Goal: Browse casually: Explore the website without a specific task or goal

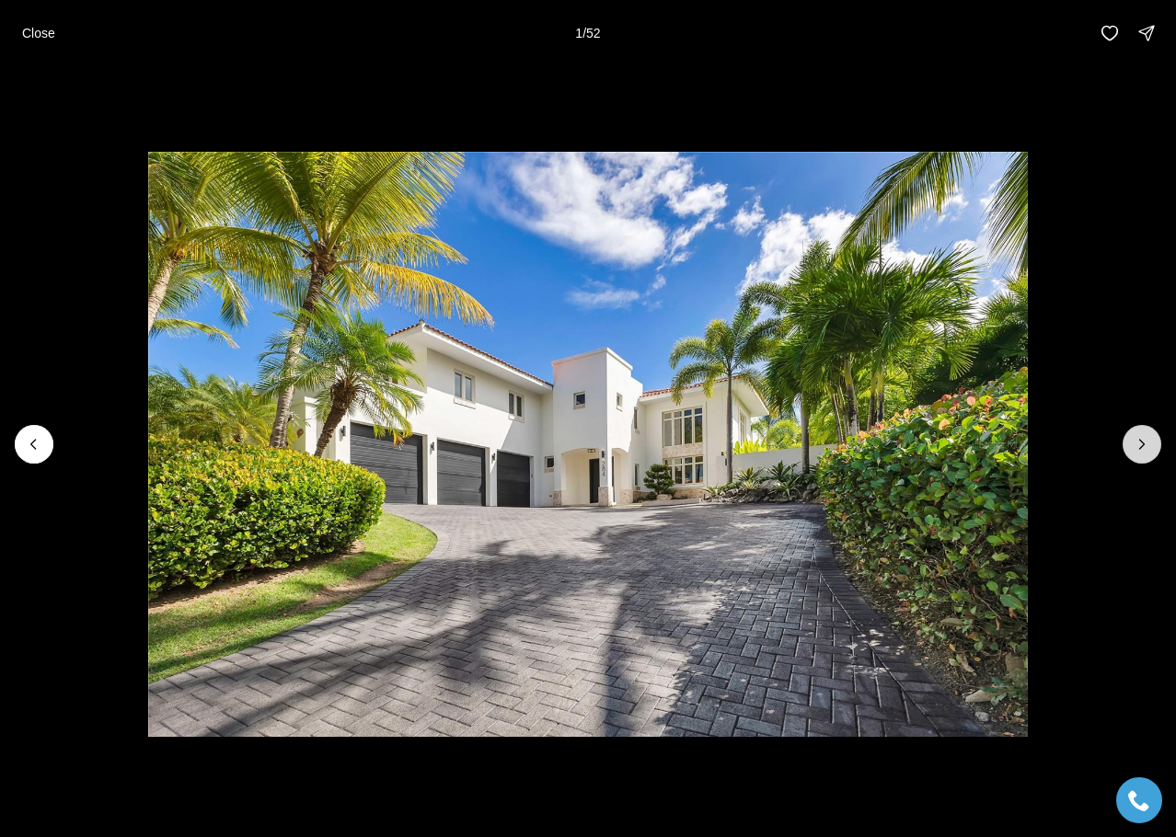
click at [1147, 448] on icon "Next slide" at bounding box center [1142, 444] width 18 height 18
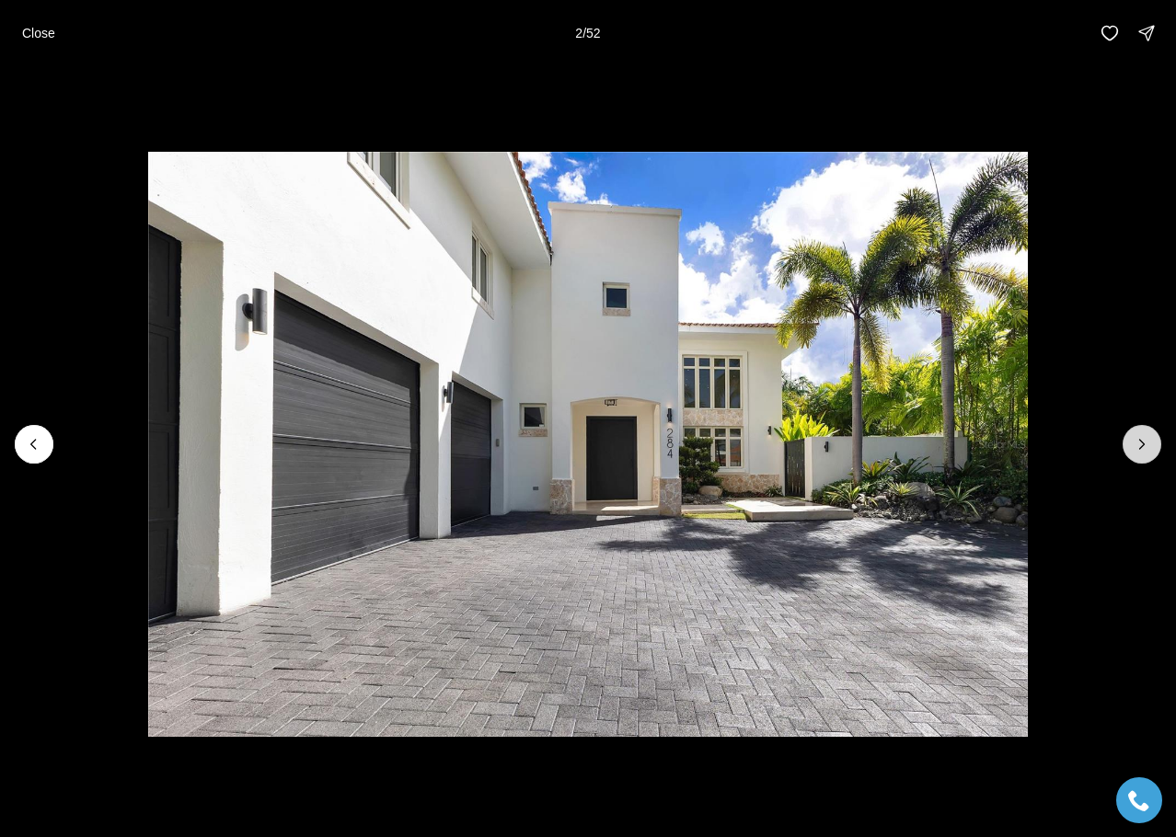
click at [1147, 448] on icon "Next slide" at bounding box center [1142, 444] width 18 height 18
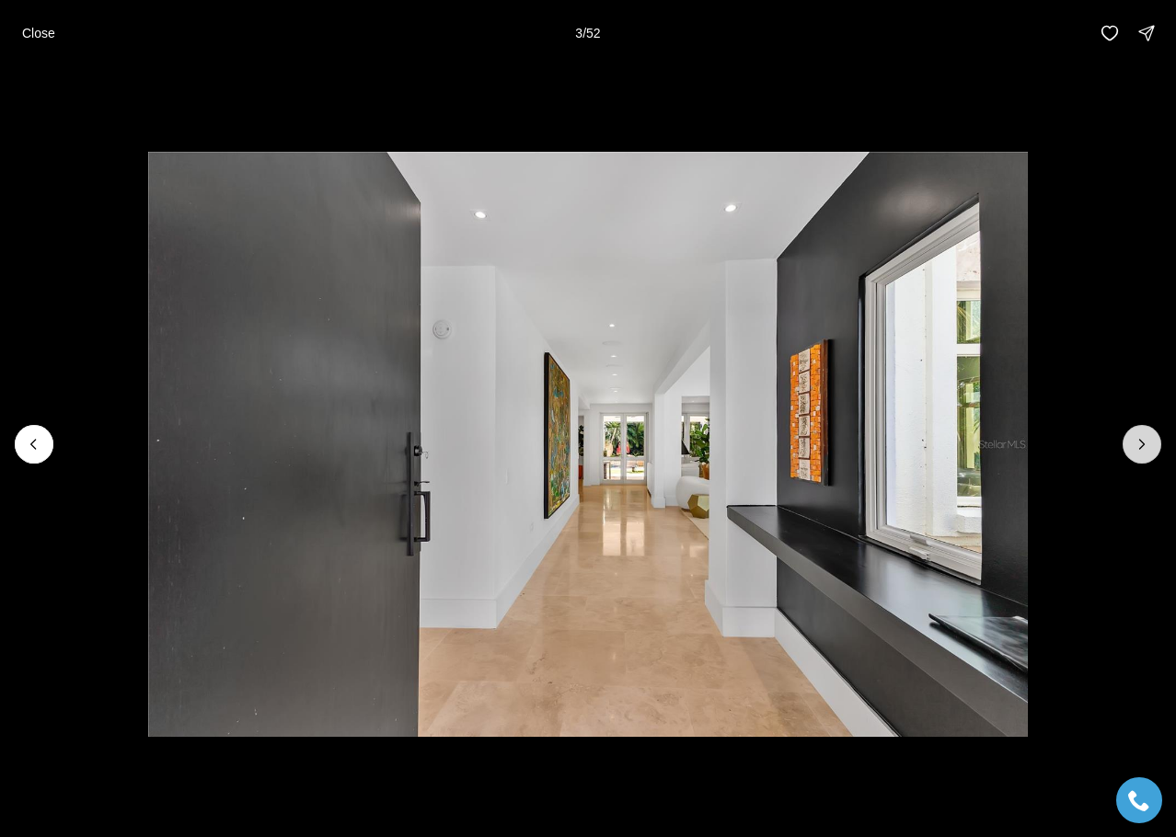
click at [1147, 448] on icon "Next slide" at bounding box center [1142, 444] width 18 height 18
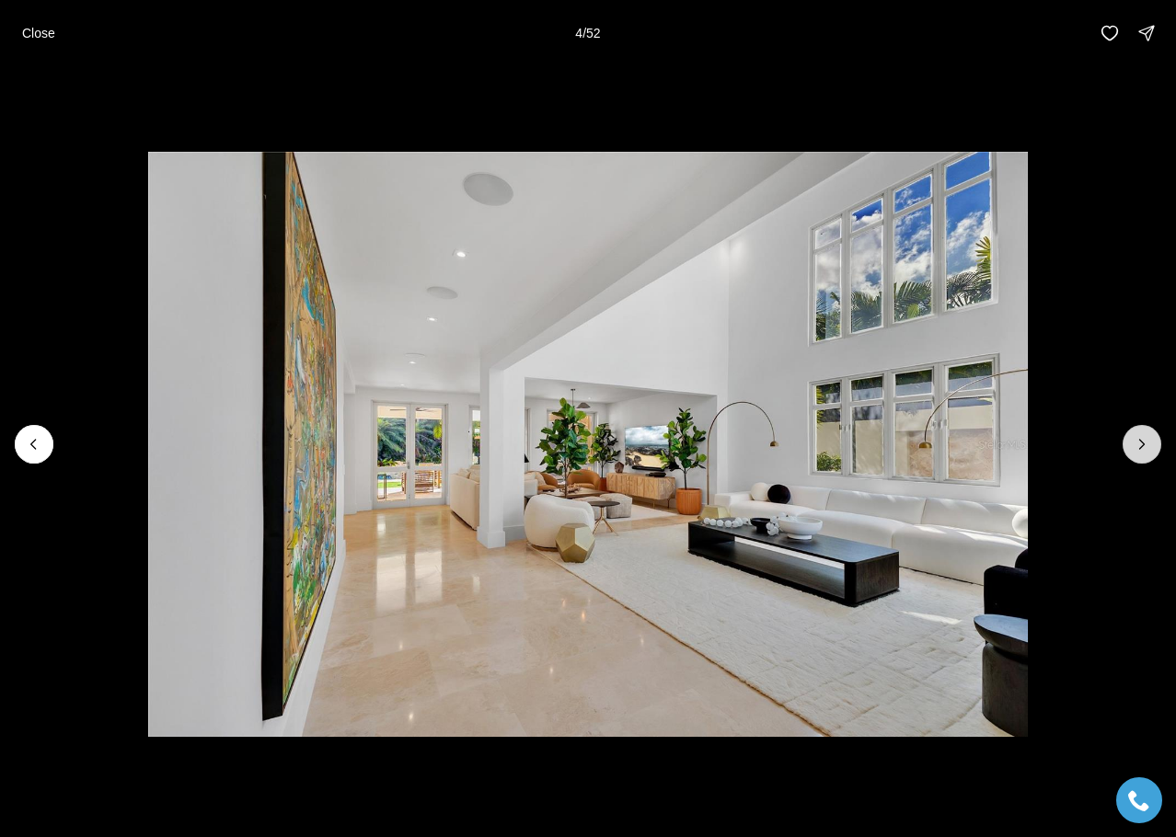
click at [1147, 448] on icon "Next slide" at bounding box center [1142, 444] width 18 height 18
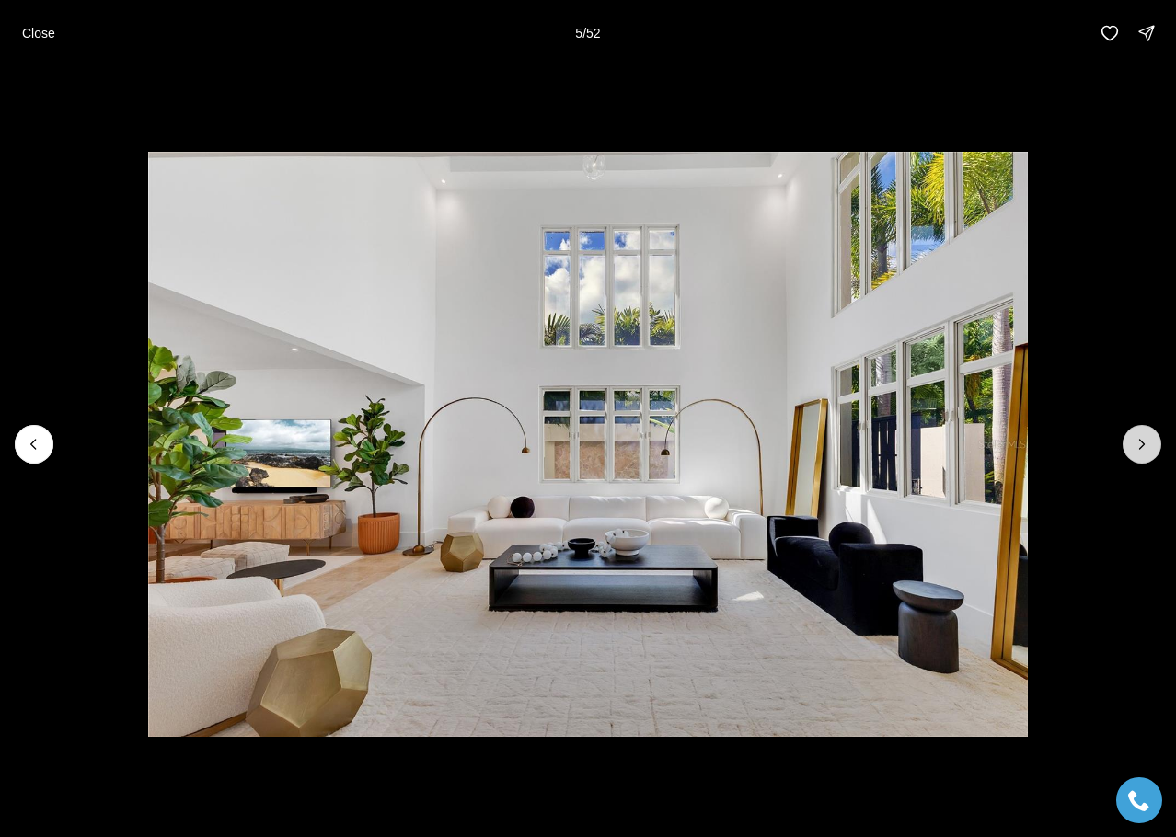
click at [1147, 448] on icon "Next slide" at bounding box center [1142, 444] width 18 height 18
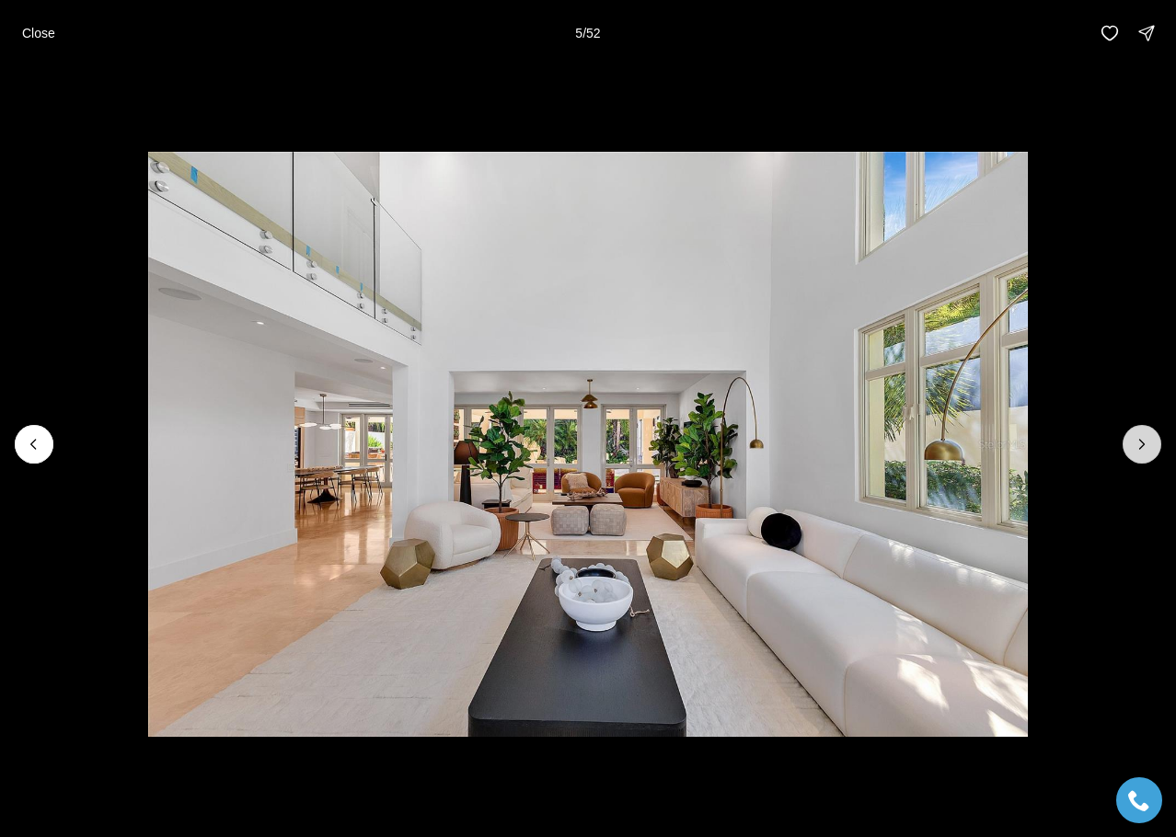
click at [1147, 448] on icon "Next slide" at bounding box center [1142, 444] width 18 height 18
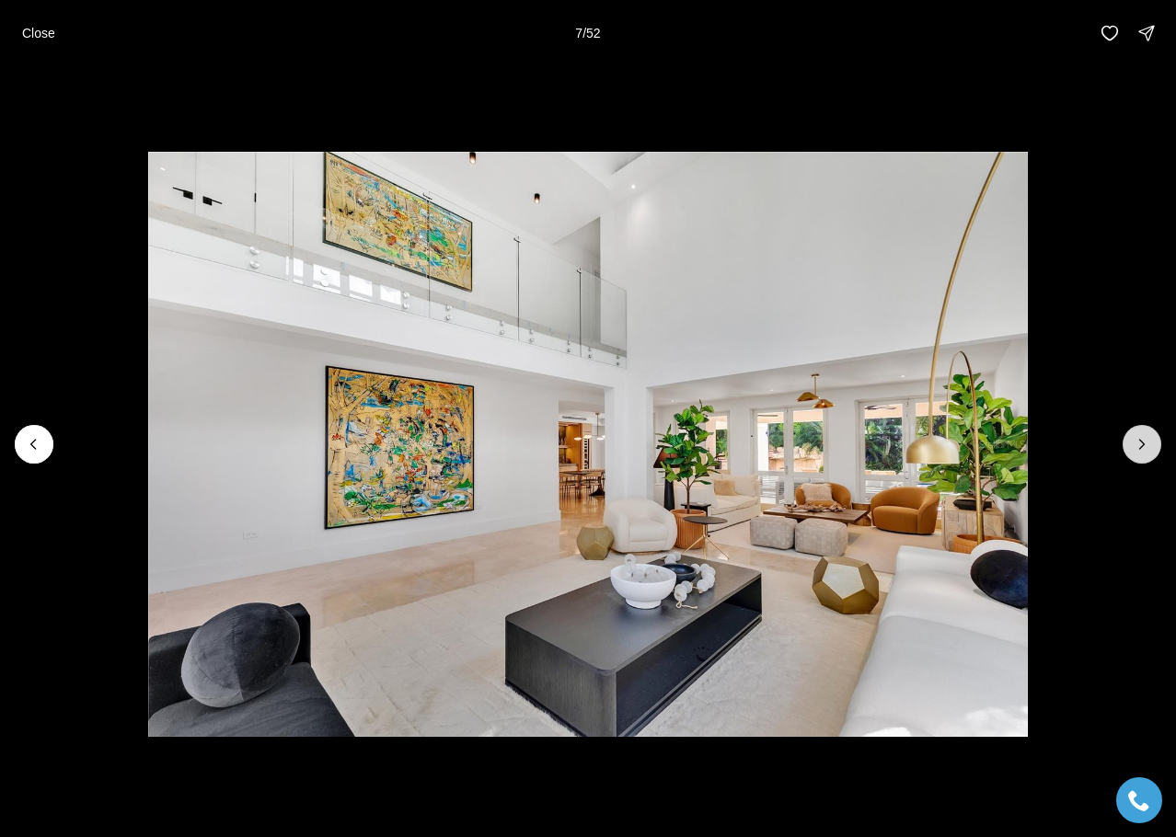
click at [1147, 448] on icon "Next slide" at bounding box center [1142, 444] width 18 height 18
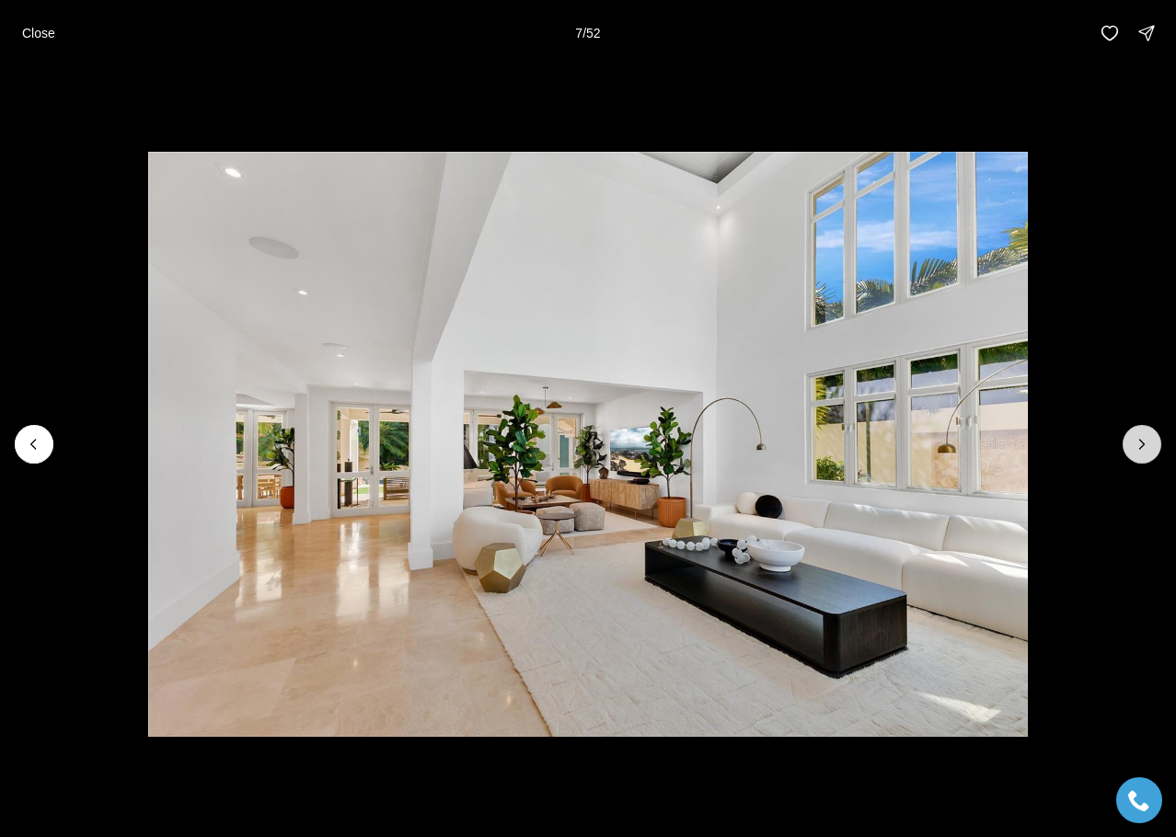
click at [1147, 448] on icon "Next slide" at bounding box center [1142, 444] width 18 height 18
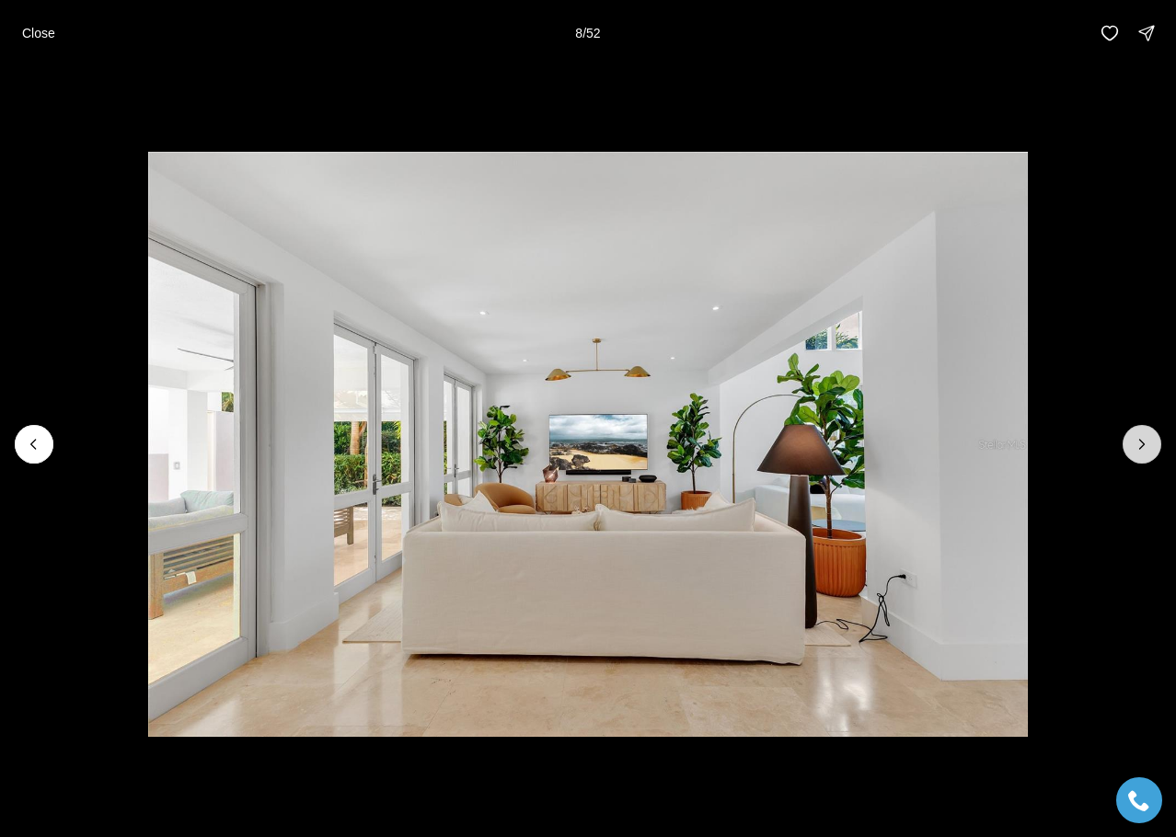
click at [1147, 448] on icon "Next slide" at bounding box center [1142, 444] width 18 height 18
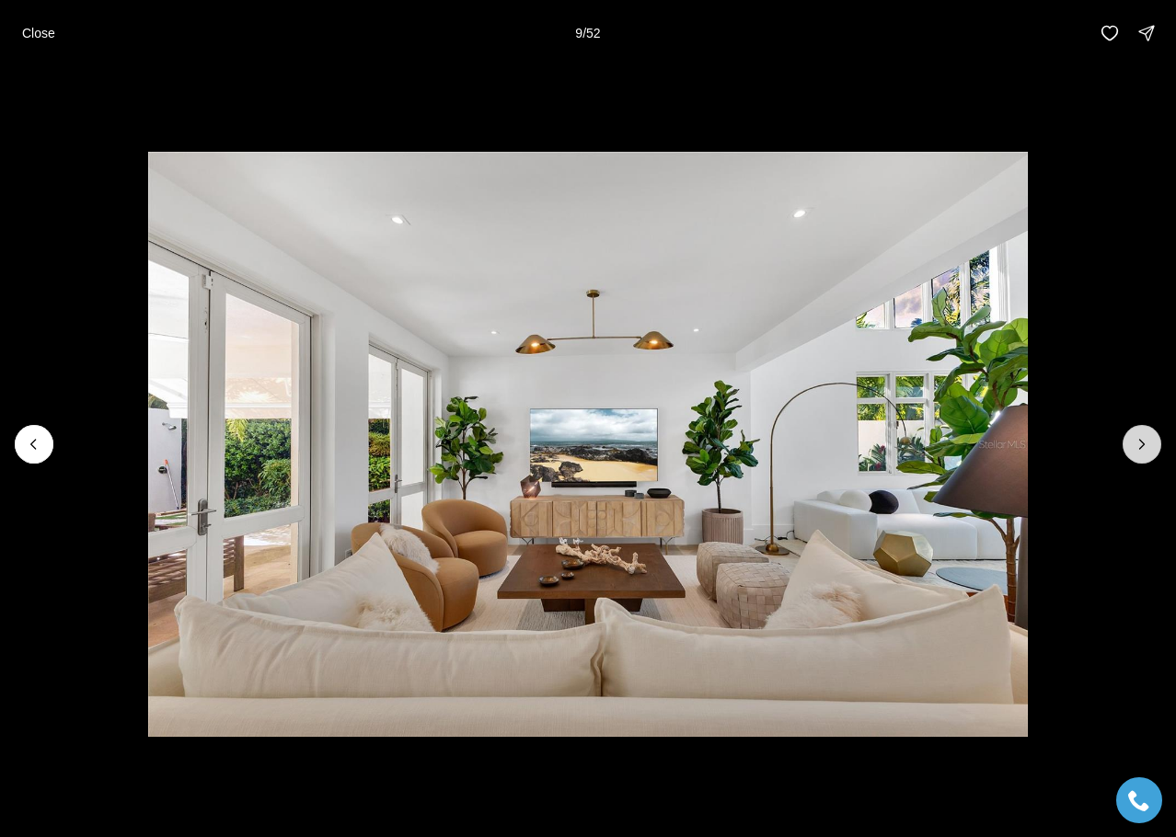
click at [1147, 448] on icon "Next slide" at bounding box center [1142, 444] width 18 height 18
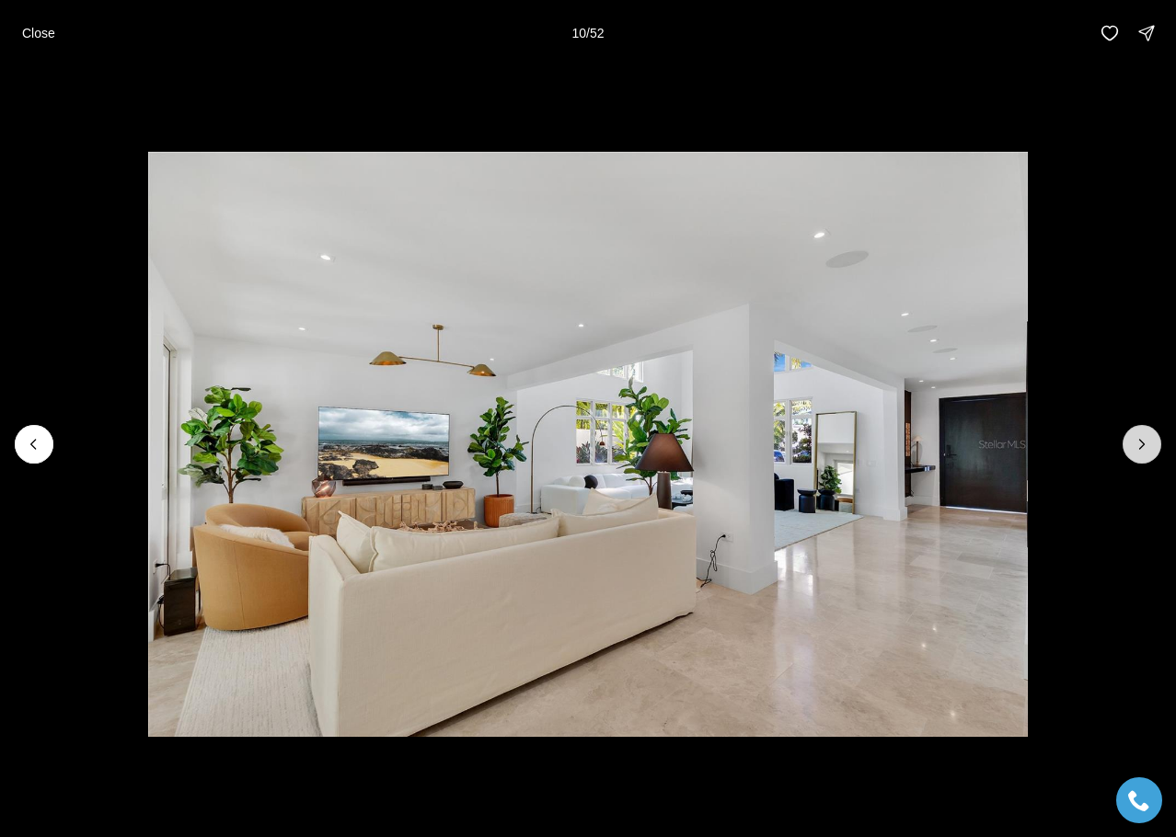
click at [1147, 448] on icon "Next slide" at bounding box center [1142, 444] width 18 height 18
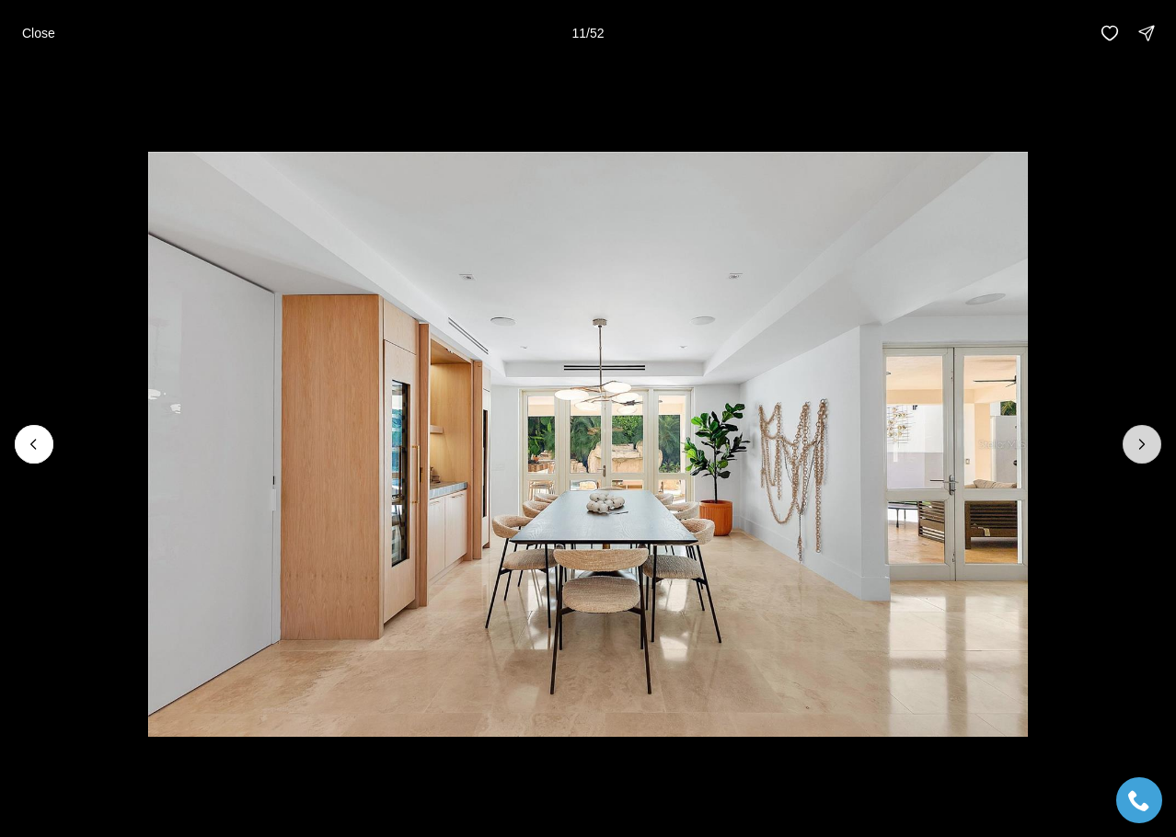
click at [1147, 448] on icon "Next slide" at bounding box center [1142, 444] width 18 height 18
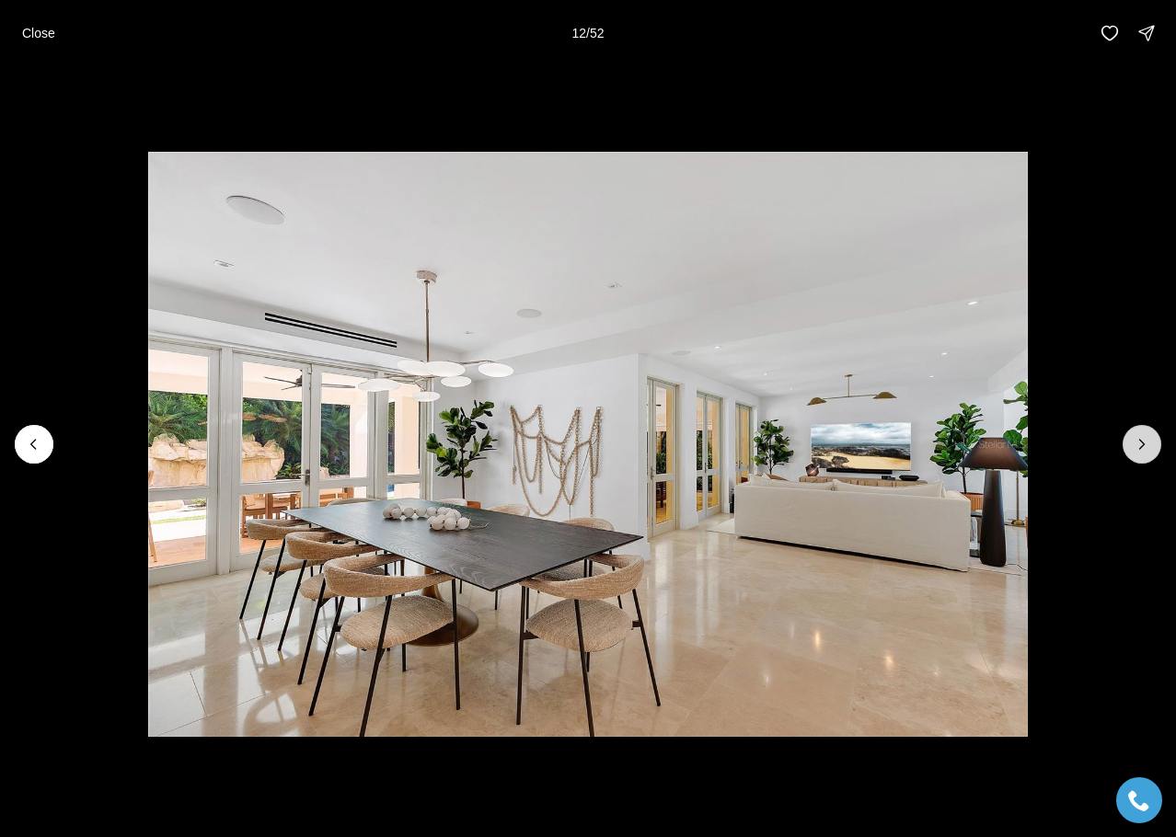
click at [1147, 448] on icon "Next slide" at bounding box center [1142, 444] width 18 height 18
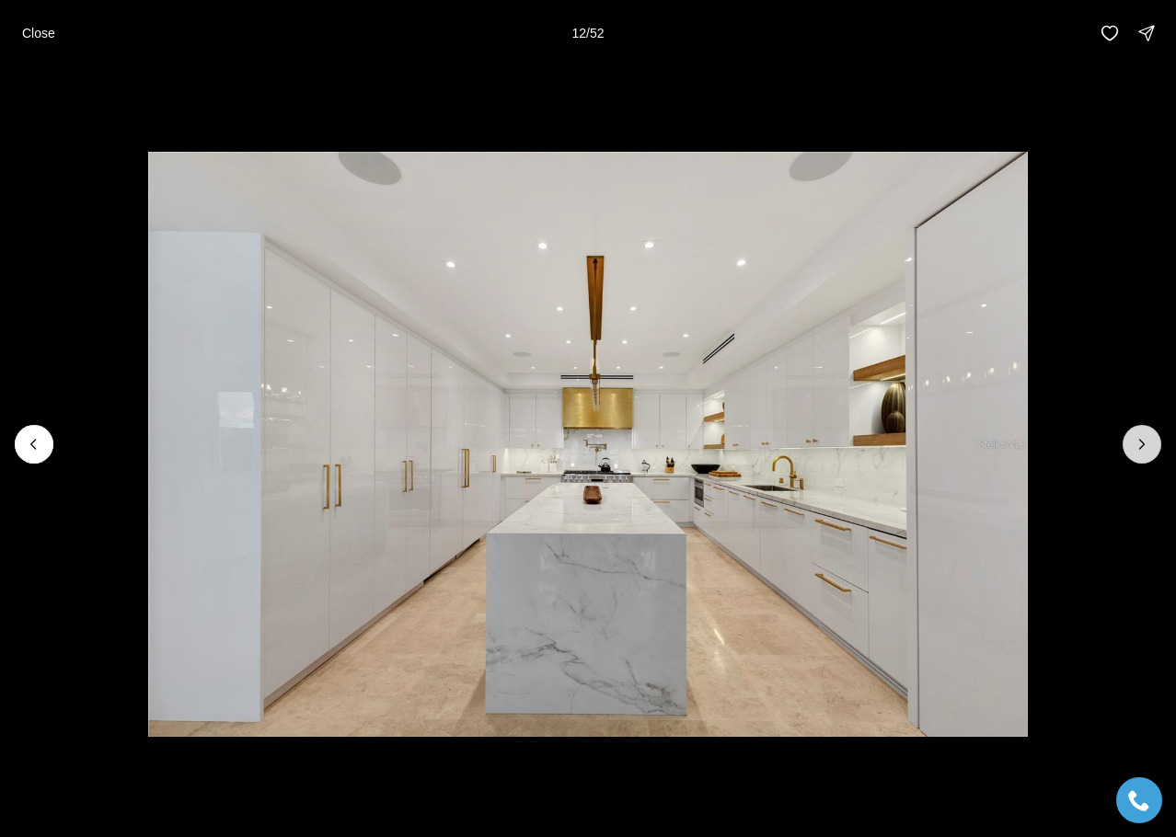
click at [1147, 448] on icon "Next slide" at bounding box center [1142, 444] width 18 height 18
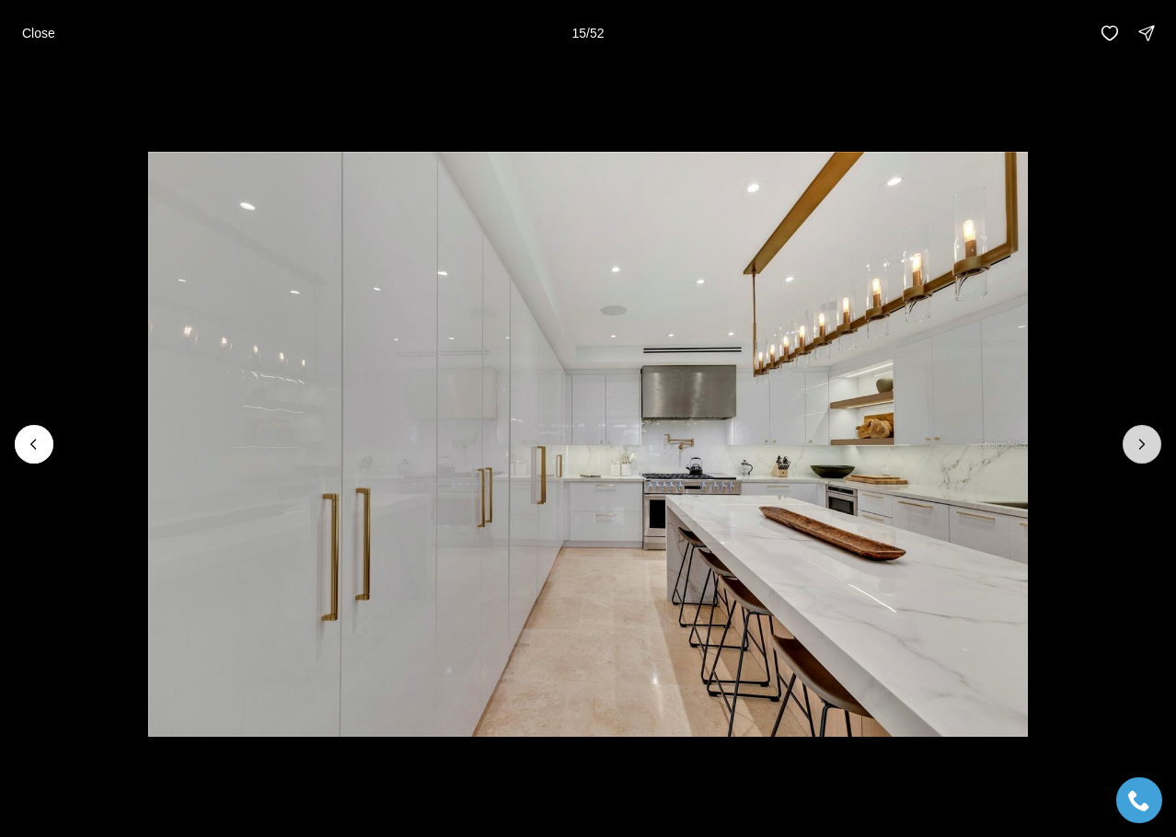
click at [1147, 448] on icon "Next slide" at bounding box center [1142, 444] width 18 height 18
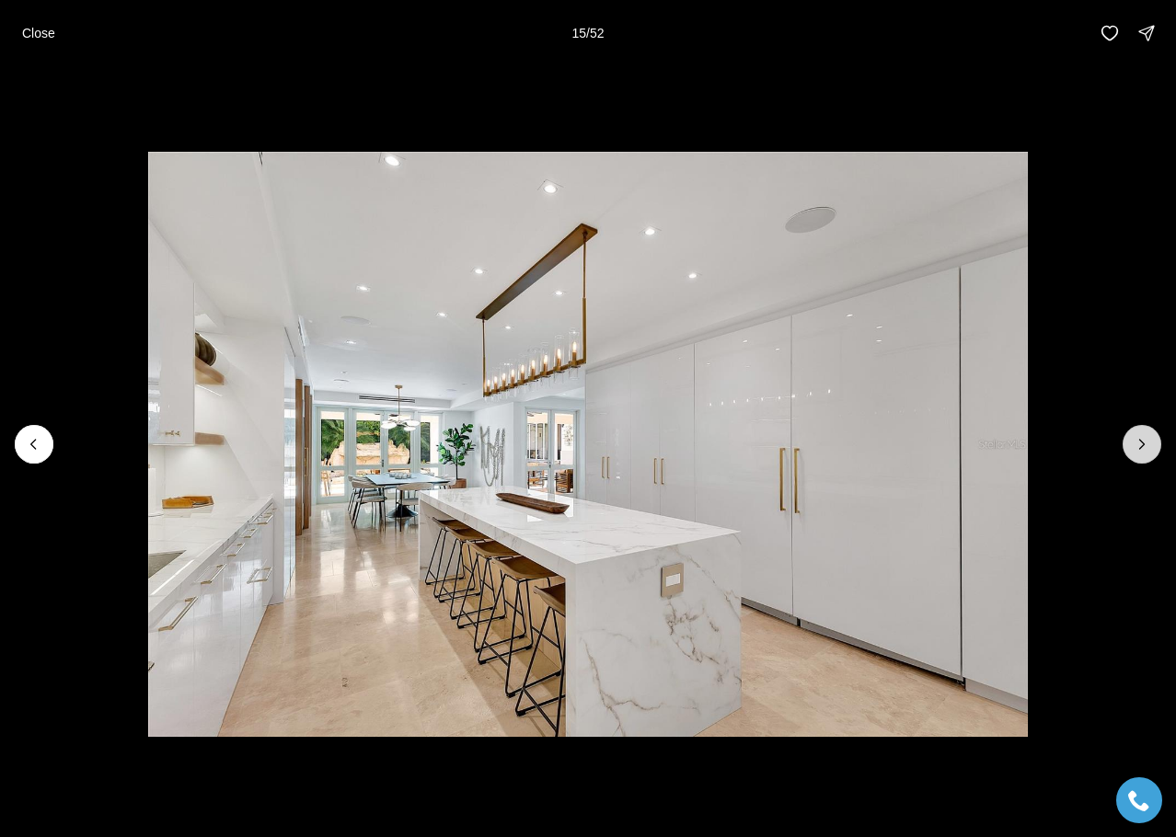
click at [1147, 448] on icon "Next slide" at bounding box center [1142, 444] width 18 height 18
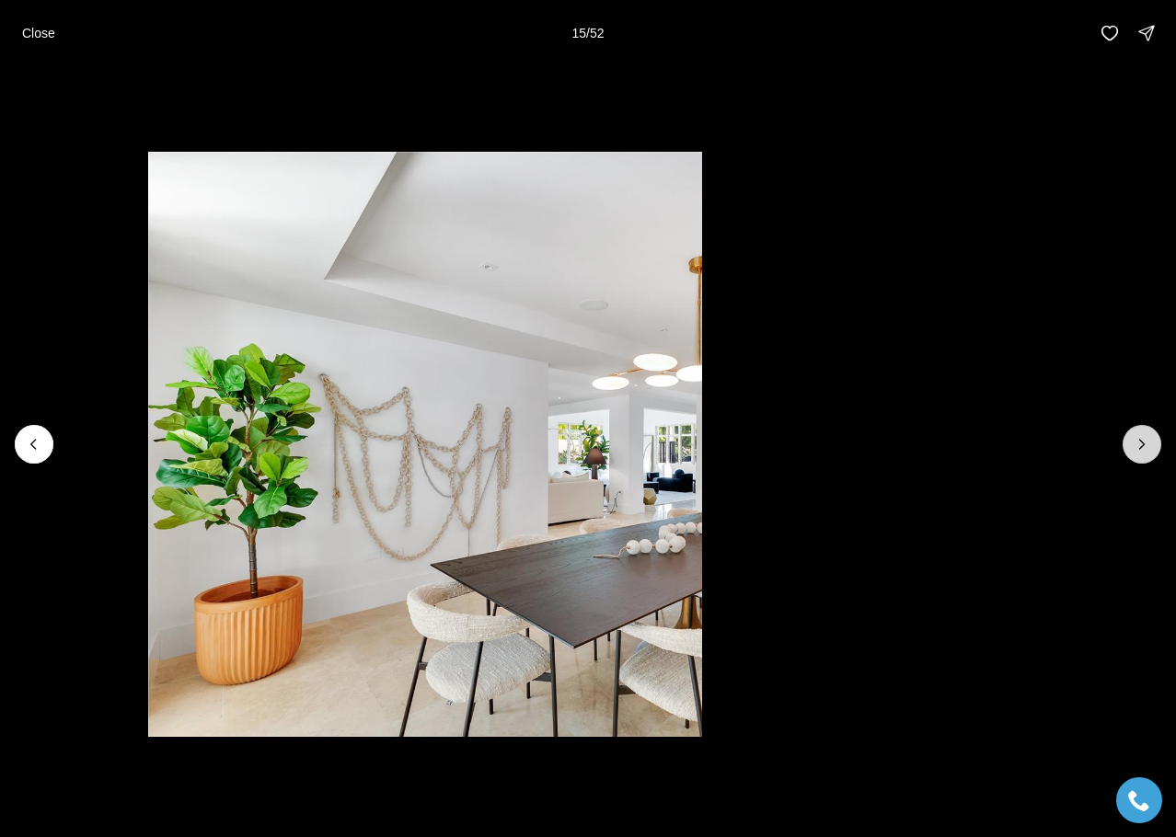
click at [1147, 448] on icon "Next slide" at bounding box center [1142, 444] width 18 height 18
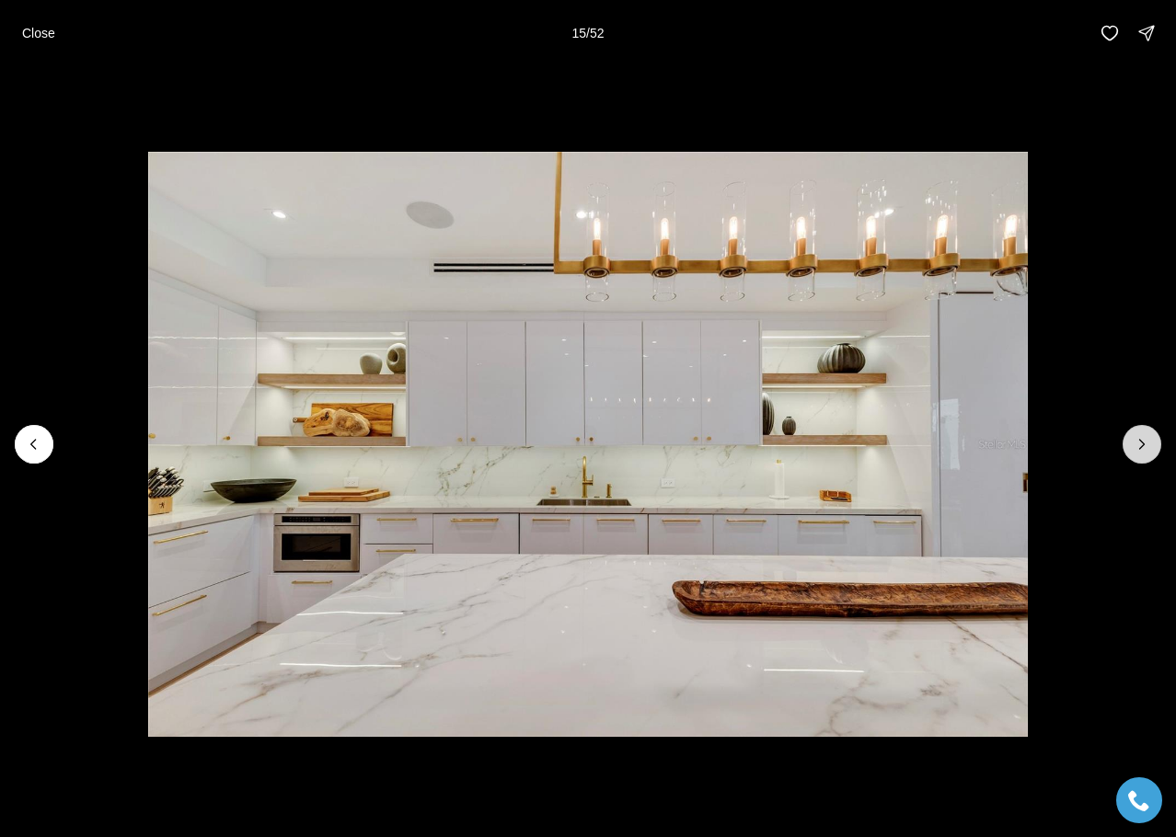
click at [1147, 448] on icon "Next slide" at bounding box center [1142, 444] width 18 height 18
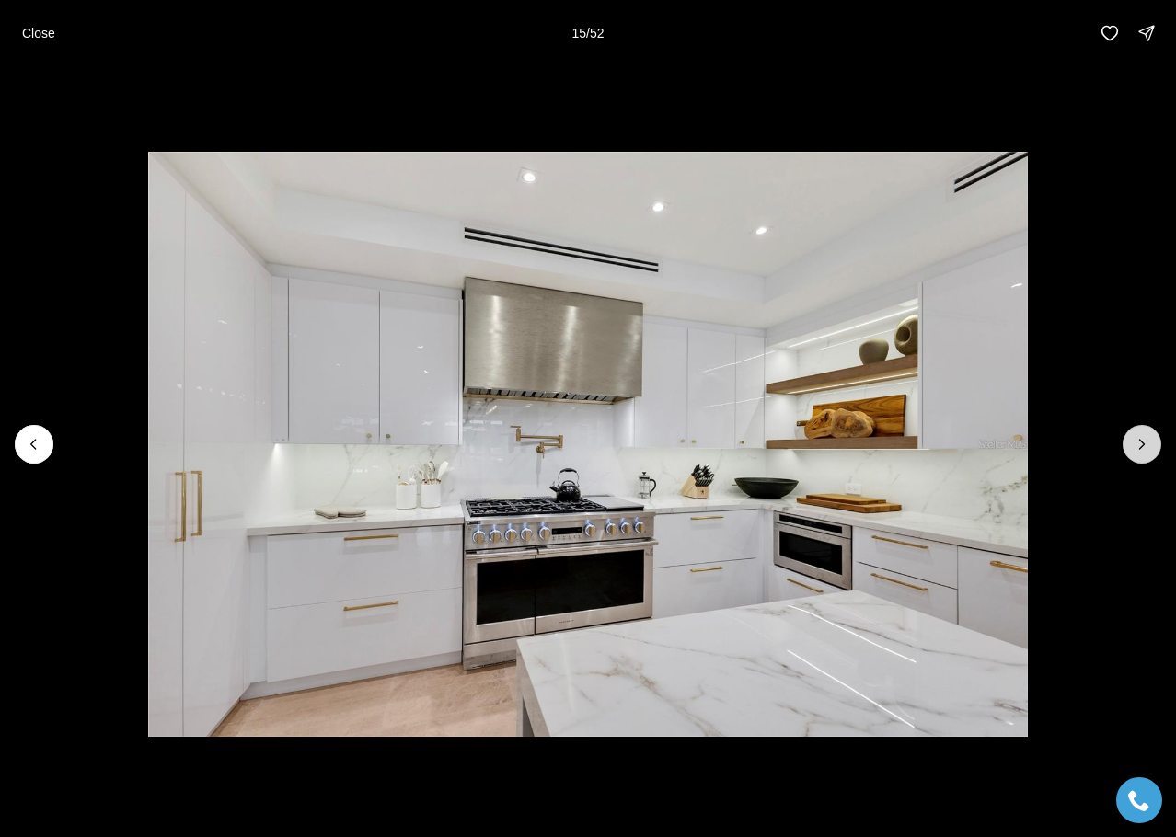
click at [1147, 448] on icon "Next slide" at bounding box center [1142, 444] width 18 height 18
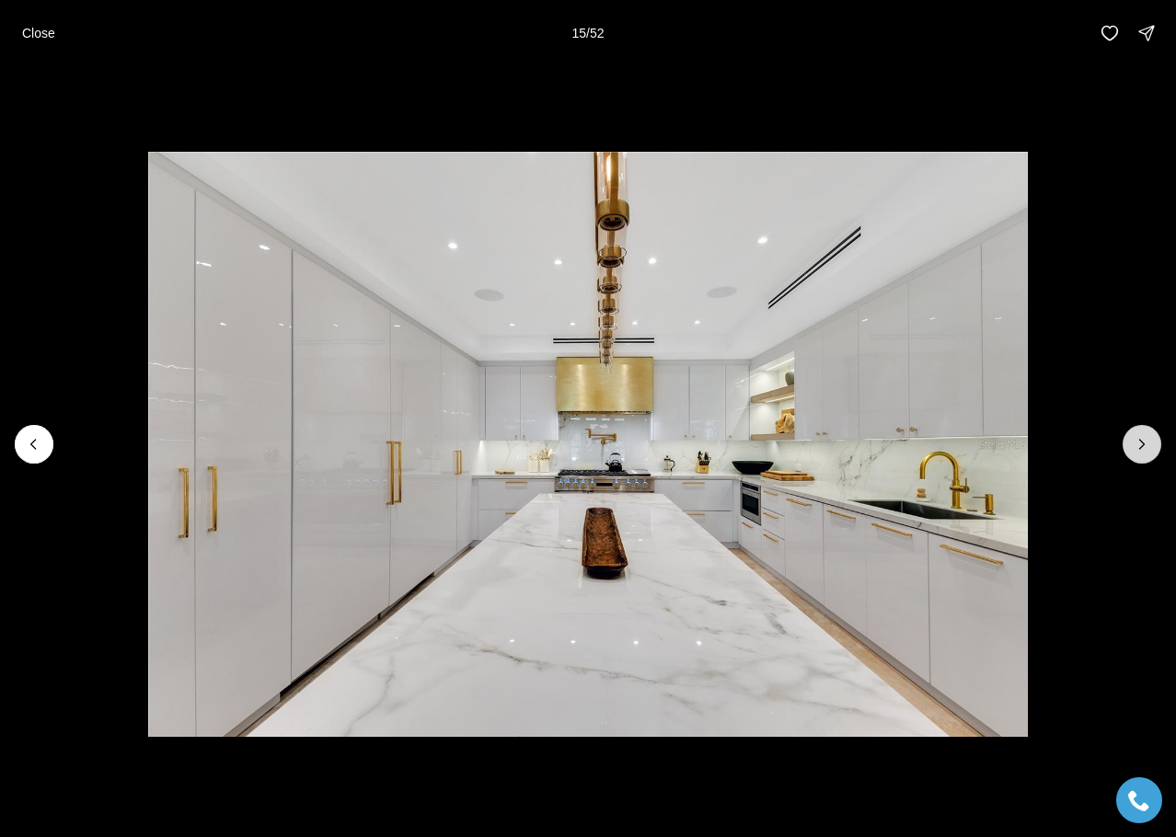
click at [1147, 448] on icon "Next slide" at bounding box center [1142, 444] width 18 height 18
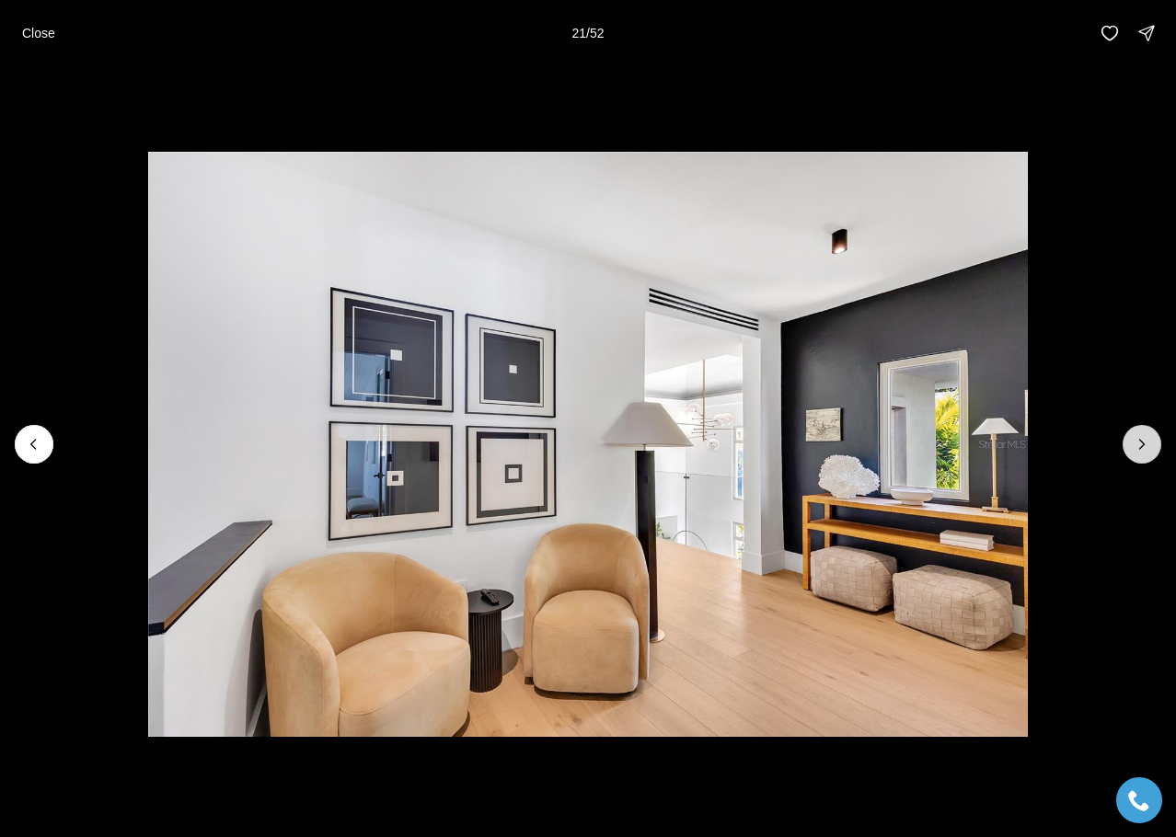
click at [1147, 448] on icon "Next slide" at bounding box center [1142, 444] width 18 height 18
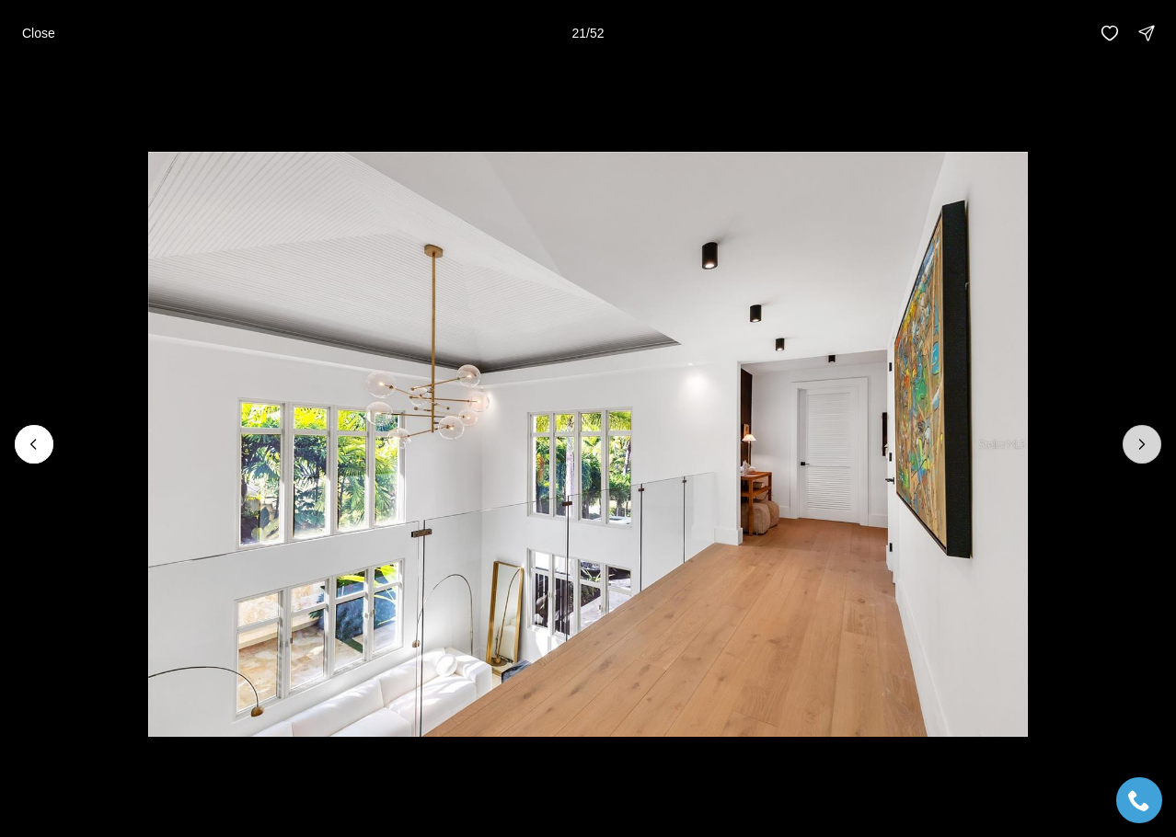
click at [1147, 448] on icon "Next slide" at bounding box center [1142, 444] width 18 height 18
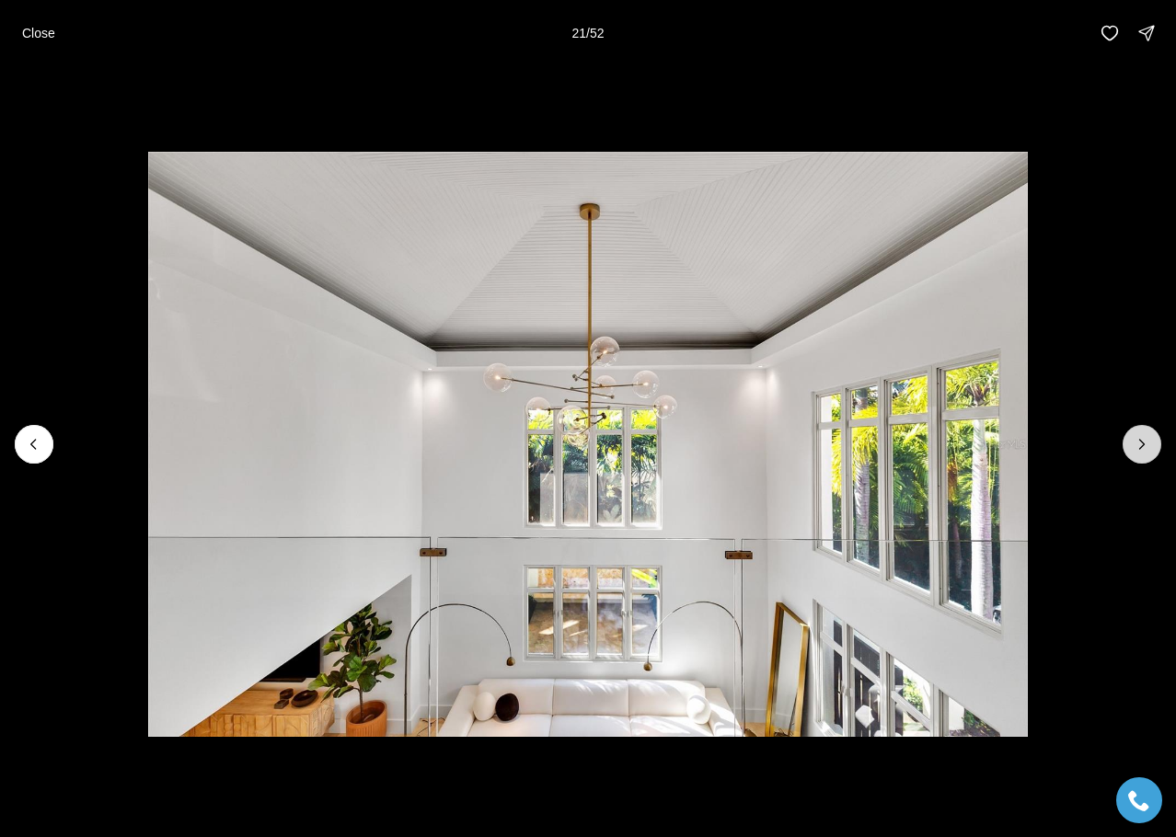
click at [1147, 448] on icon "Next slide" at bounding box center [1142, 444] width 18 height 18
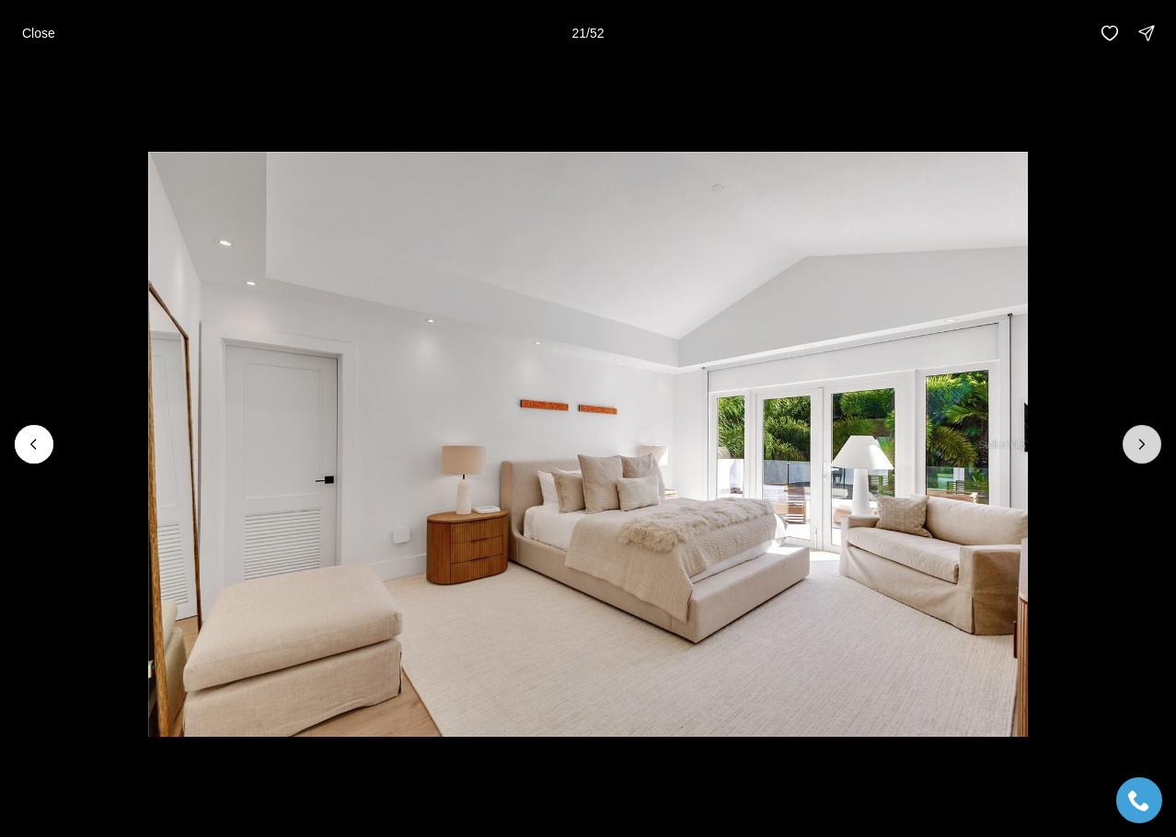
click at [1147, 448] on icon "Next slide" at bounding box center [1142, 444] width 18 height 18
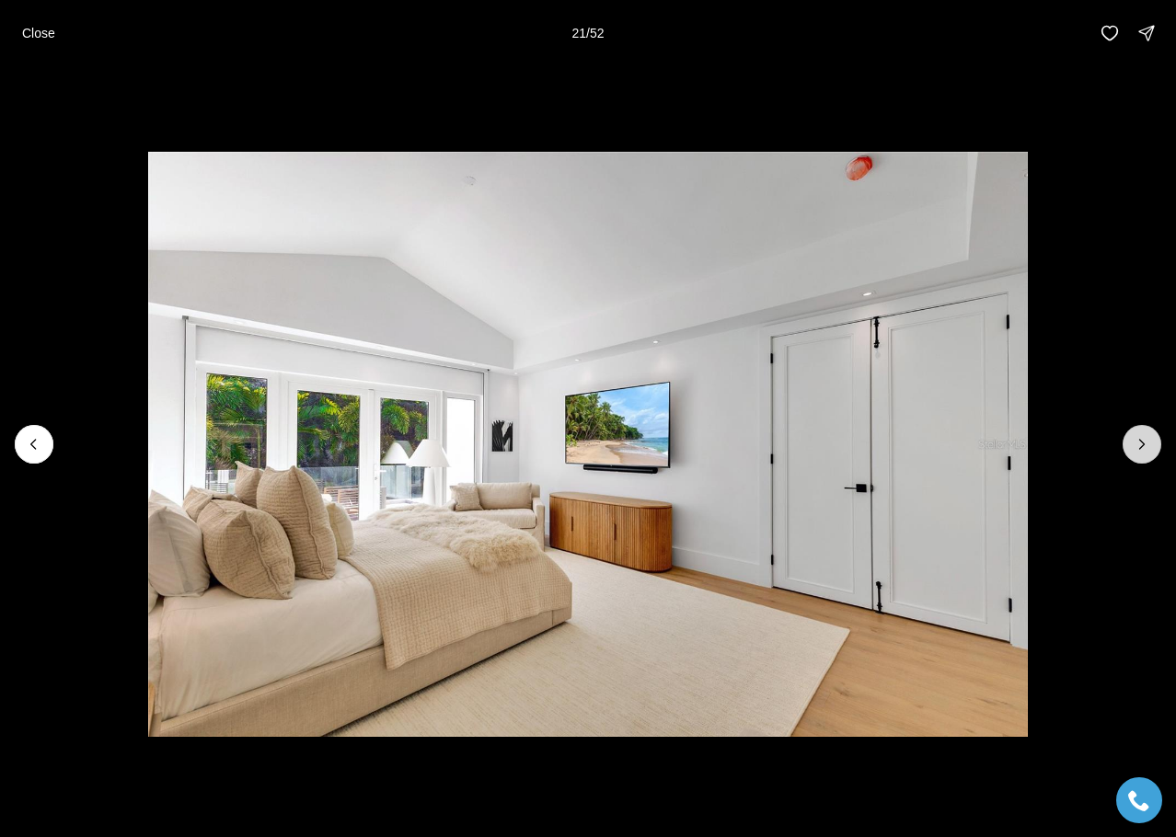
click at [1147, 448] on icon "Next slide" at bounding box center [1142, 444] width 18 height 18
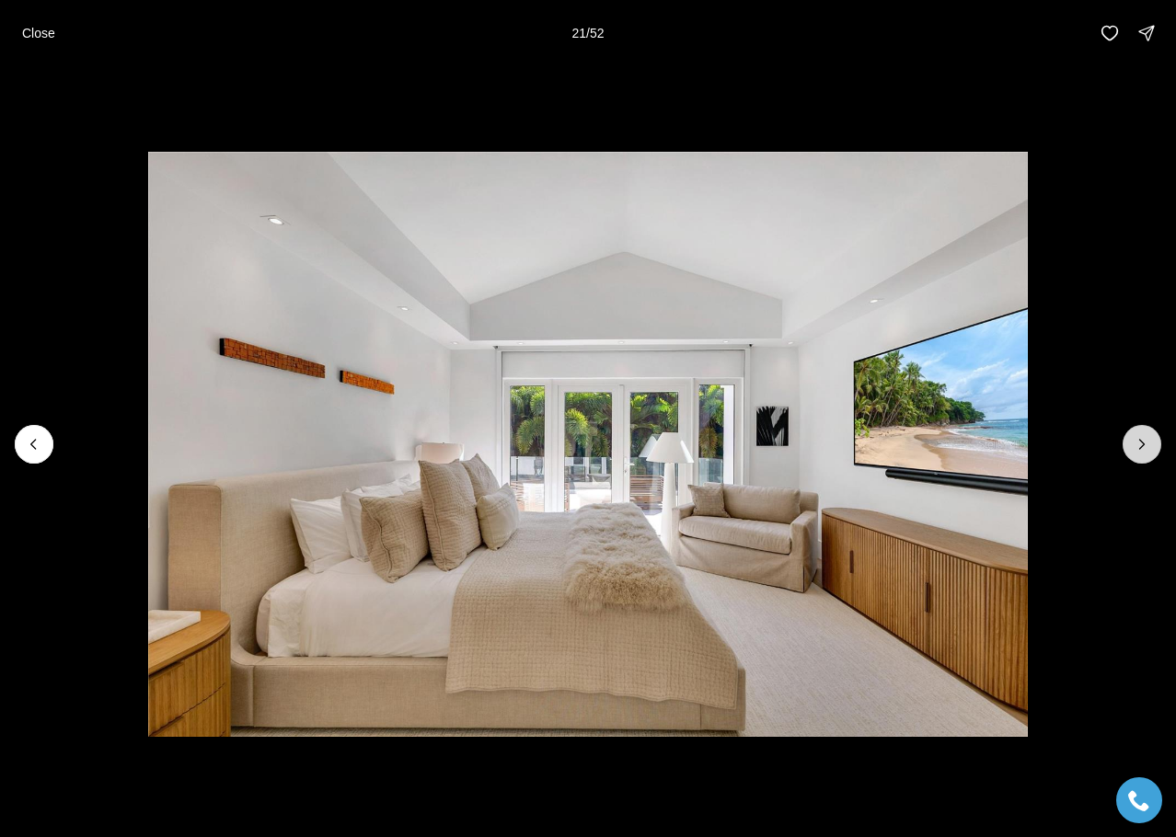
click at [1147, 448] on icon "Next slide" at bounding box center [1142, 444] width 18 height 18
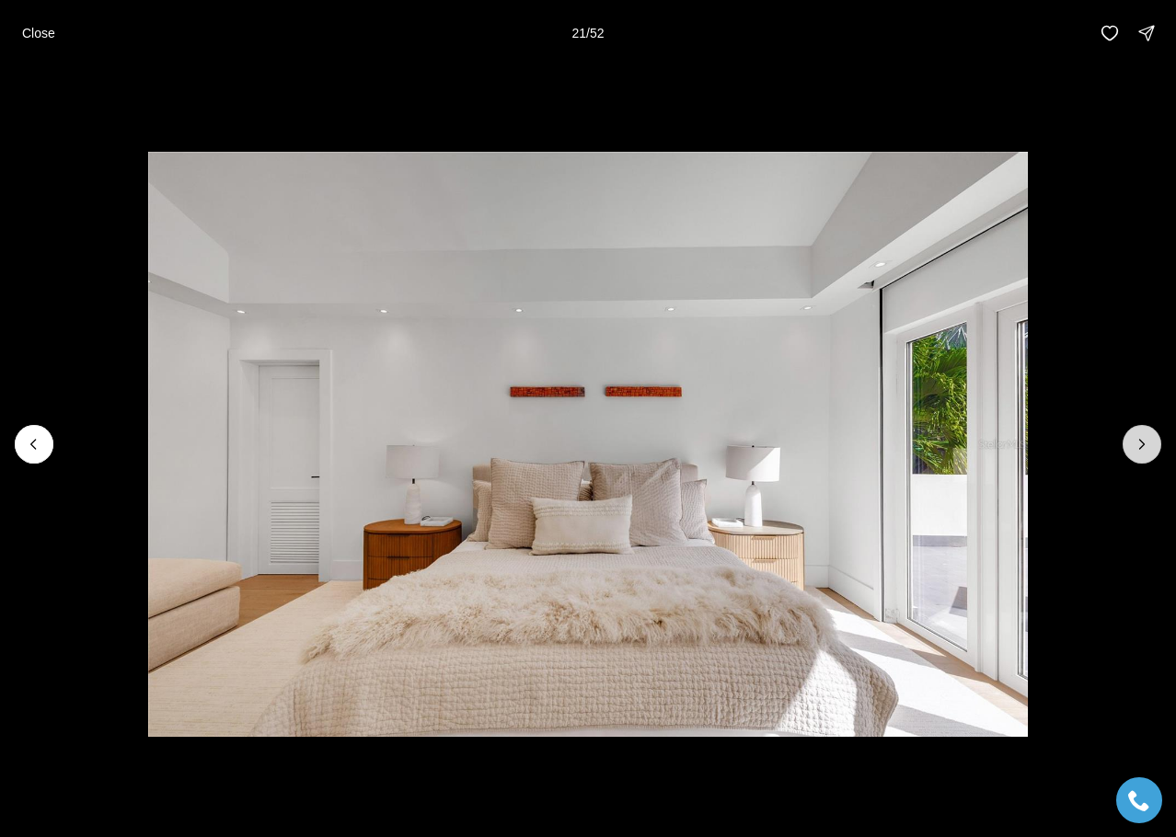
click at [1147, 448] on icon "Next slide" at bounding box center [1142, 444] width 18 height 18
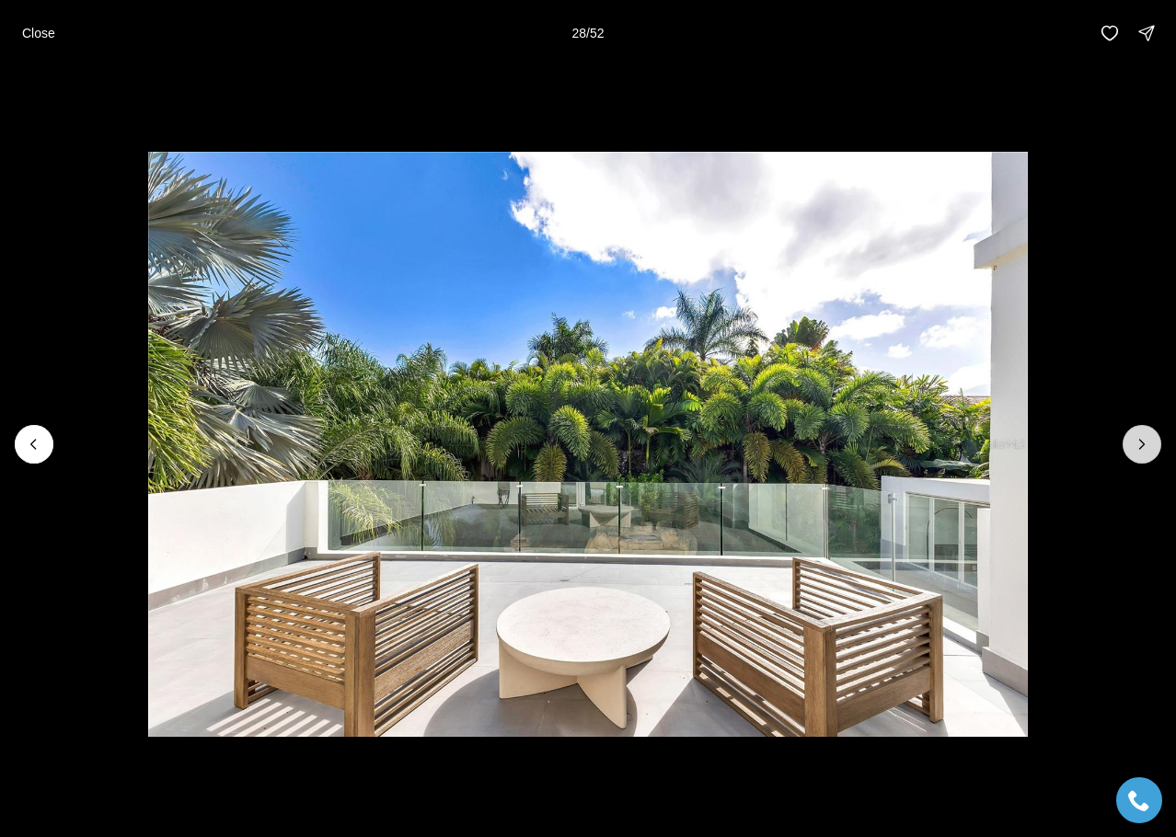
click at [1147, 448] on icon "Next slide" at bounding box center [1142, 444] width 18 height 18
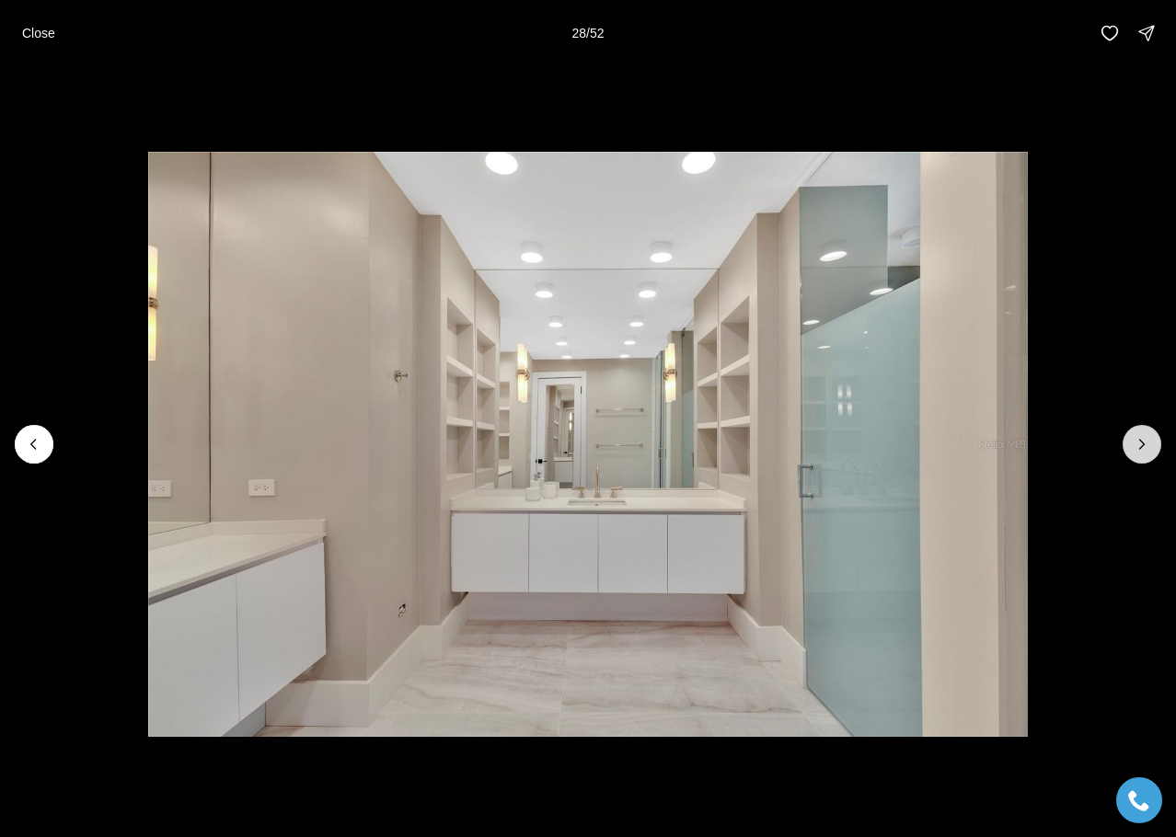
click at [1147, 448] on icon "Next slide" at bounding box center [1142, 444] width 18 height 18
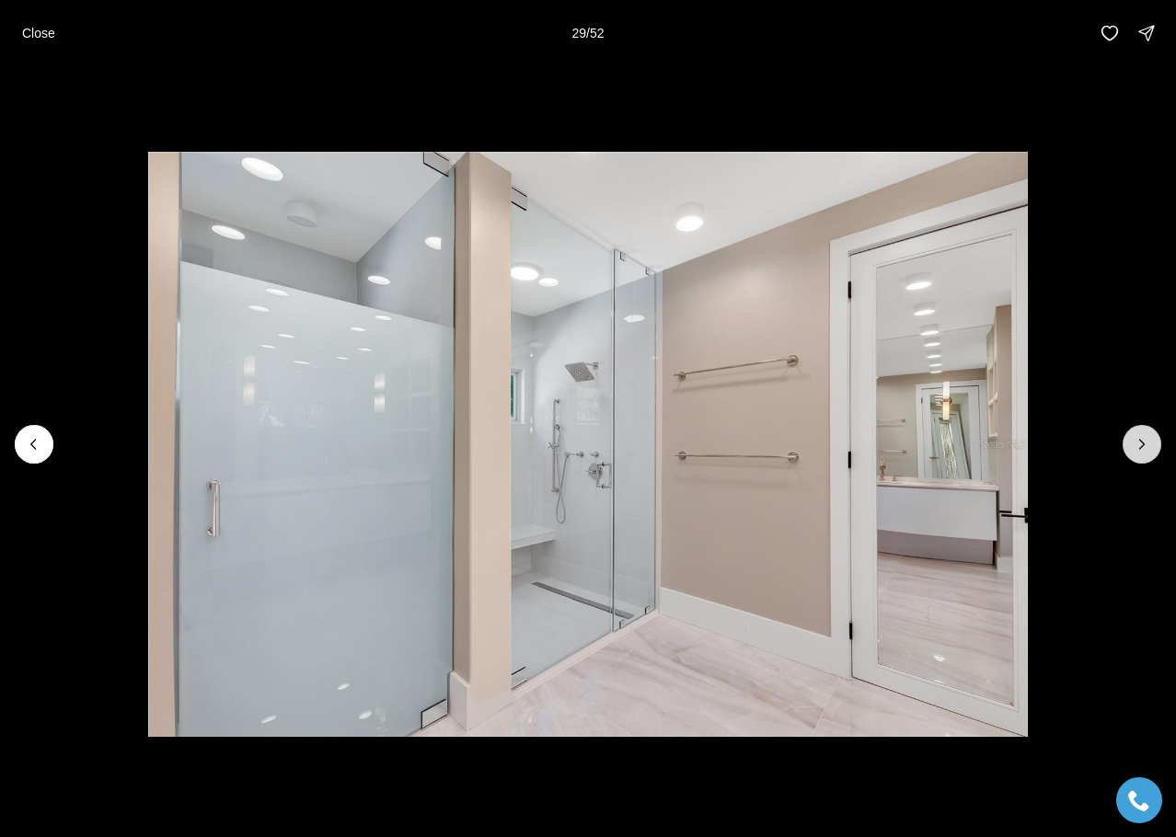
click at [1147, 448] on icon "Next slide" at bounding box center [1142, 444] width 18 height 18
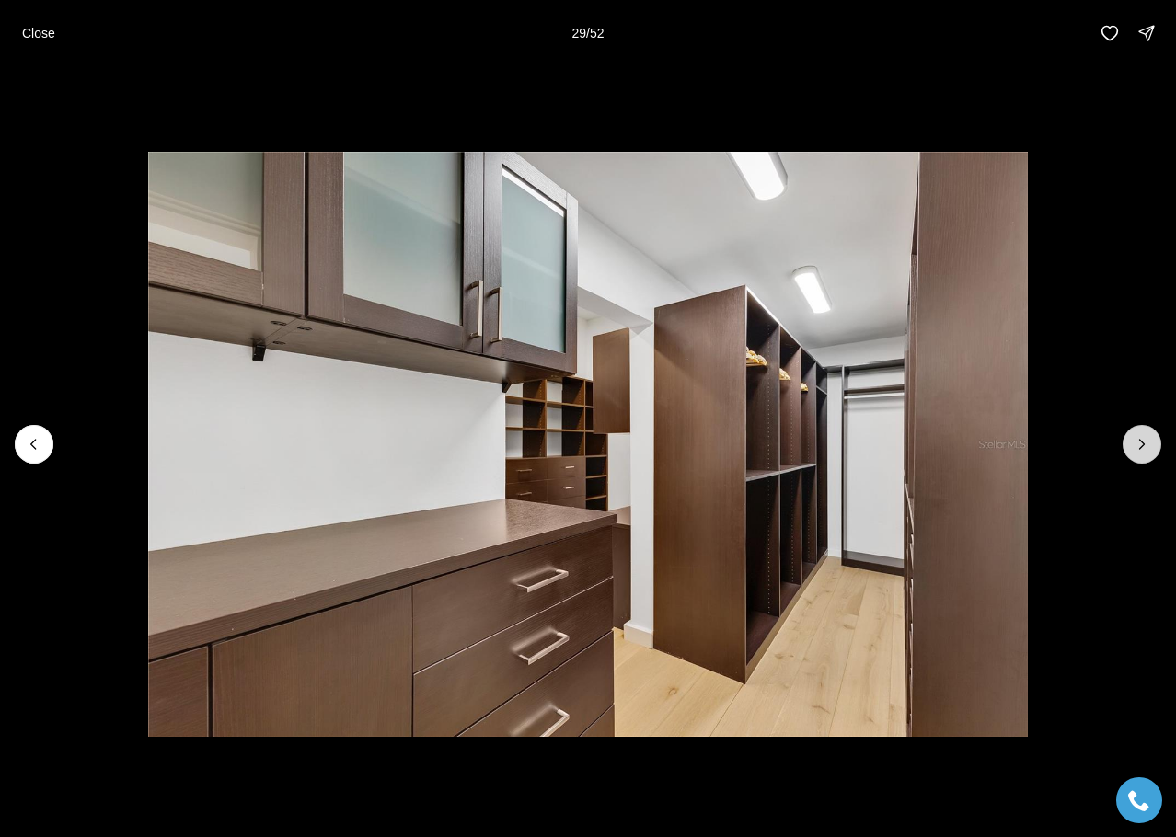
click at [1147, 448] on icon "Next slide" at bounding box center [1142, 444] width 18 height 18
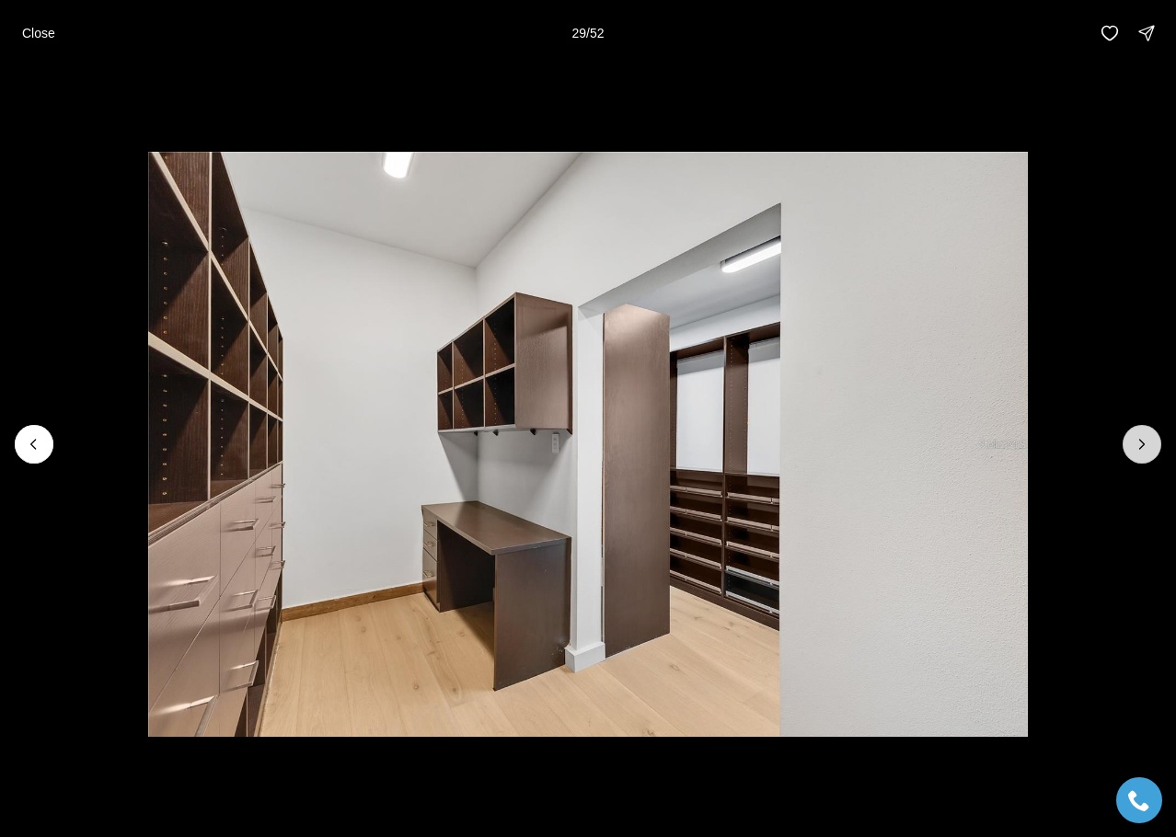
click at [1147, 448] on icon "Next slide" at bounding box center [1142, 444] width 18 height 18
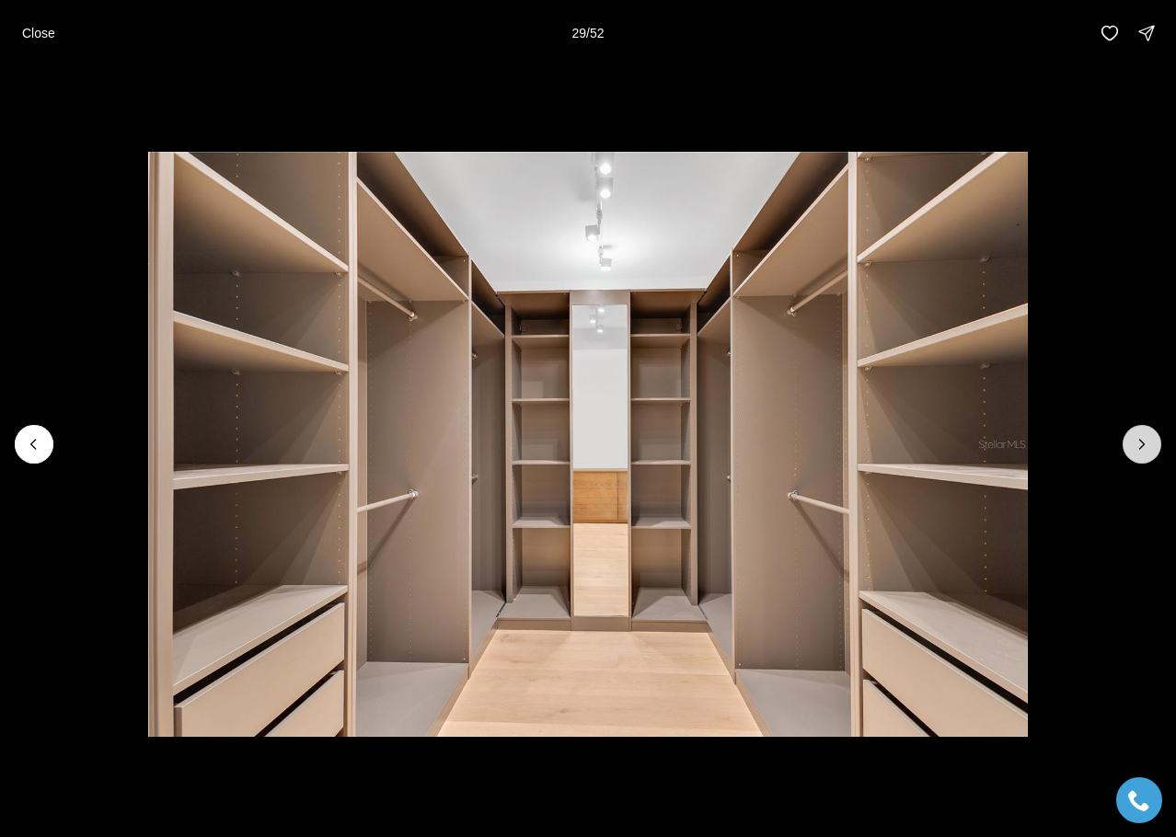
click at [1147, 448] on icon "Next slide" at bounding box center [1142, 444] width 18 height 18
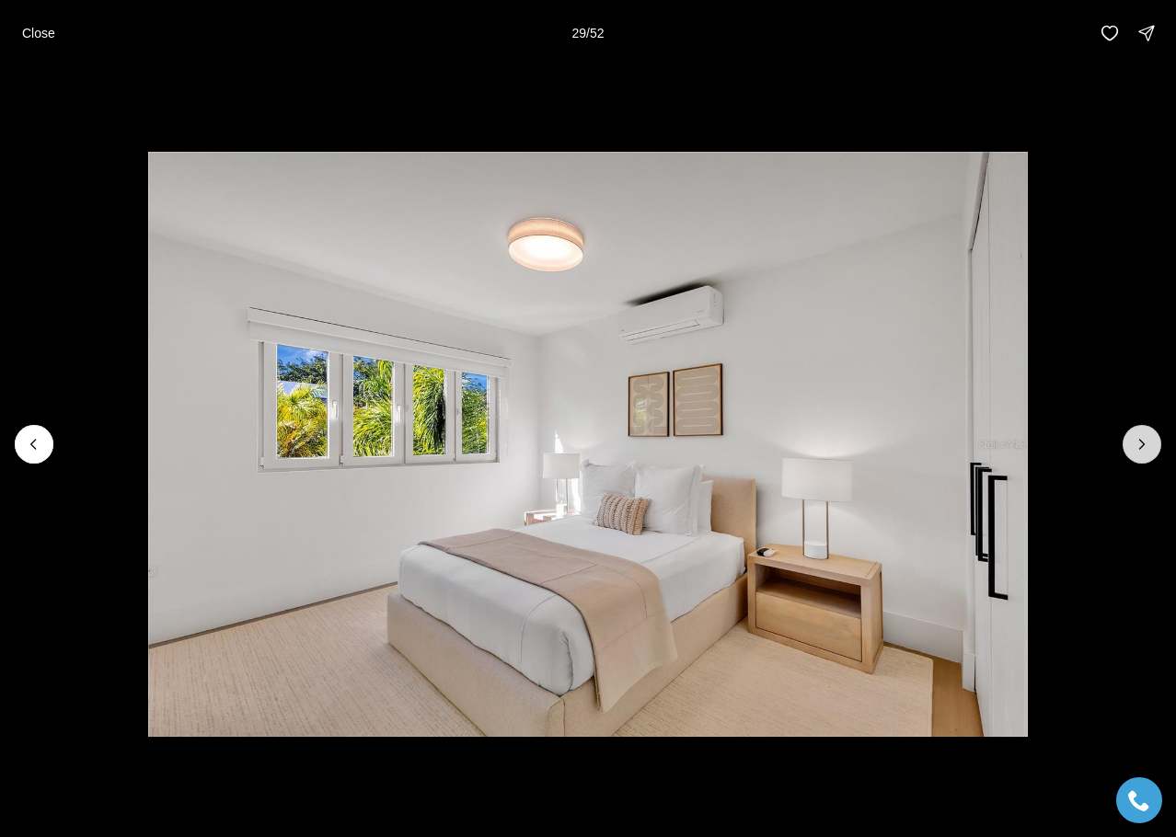
click at [1147, 448] on icon "Next slide" at bounding box center [1142, 444] width 18 height 18
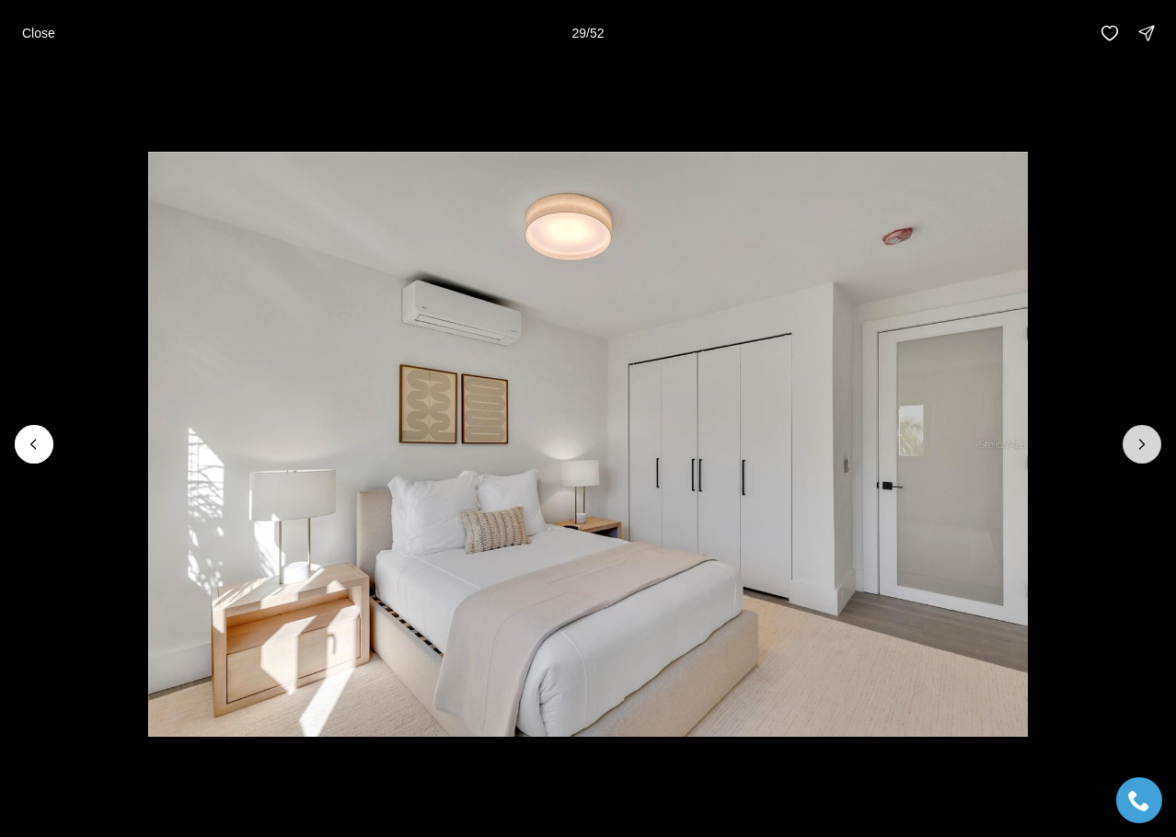
click at [1147, 448] on icon "Next slide" at bounding box center [1142, 444] width 18 height 18
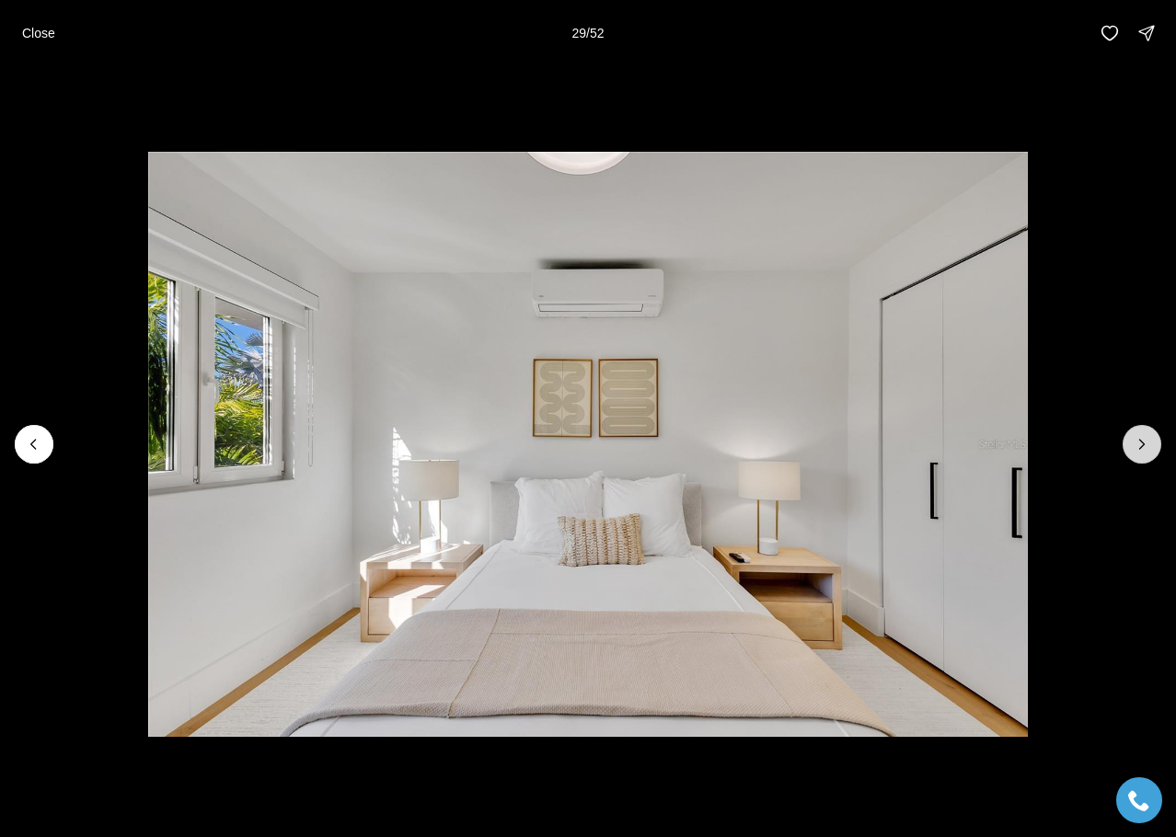
click at [1147, 448] on icon "Next slide" at bounding box center [1142, 444] width 18 height 18
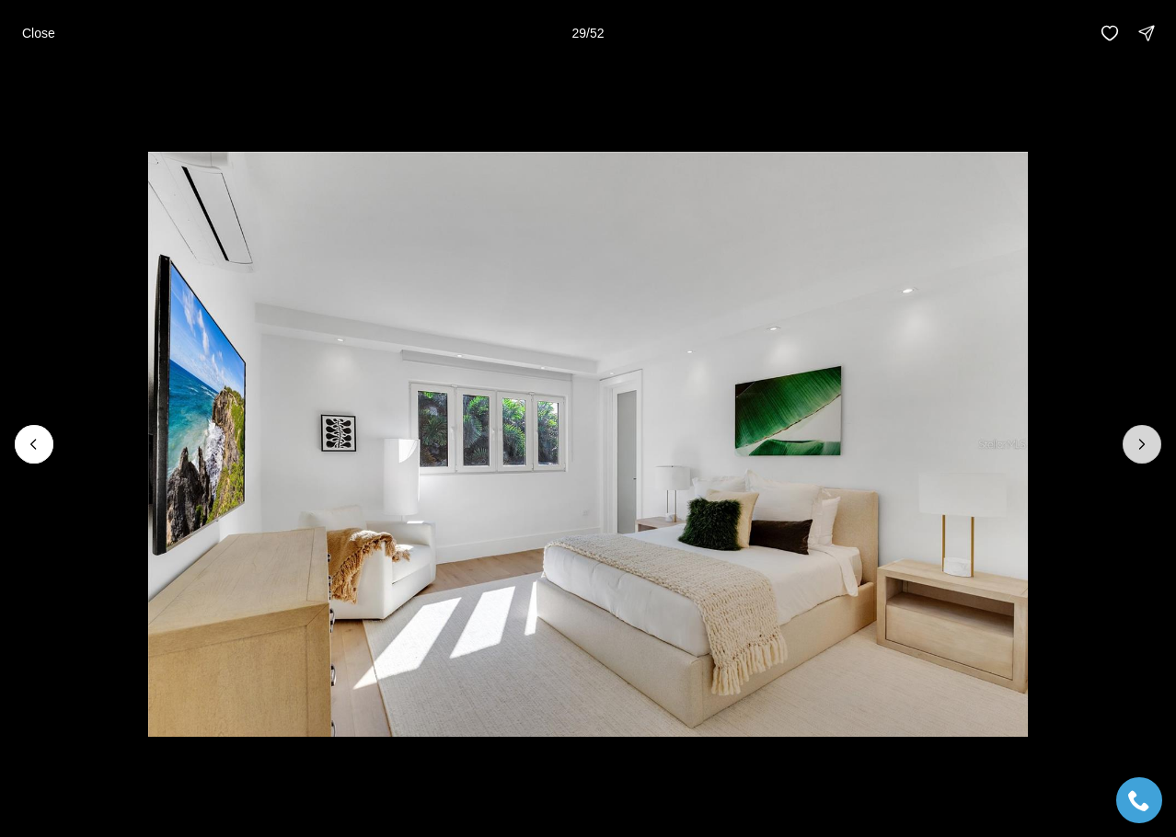
click at [1147, 448] on icon "Next slide" at bounding box center [1142, 444] width 18 height 18
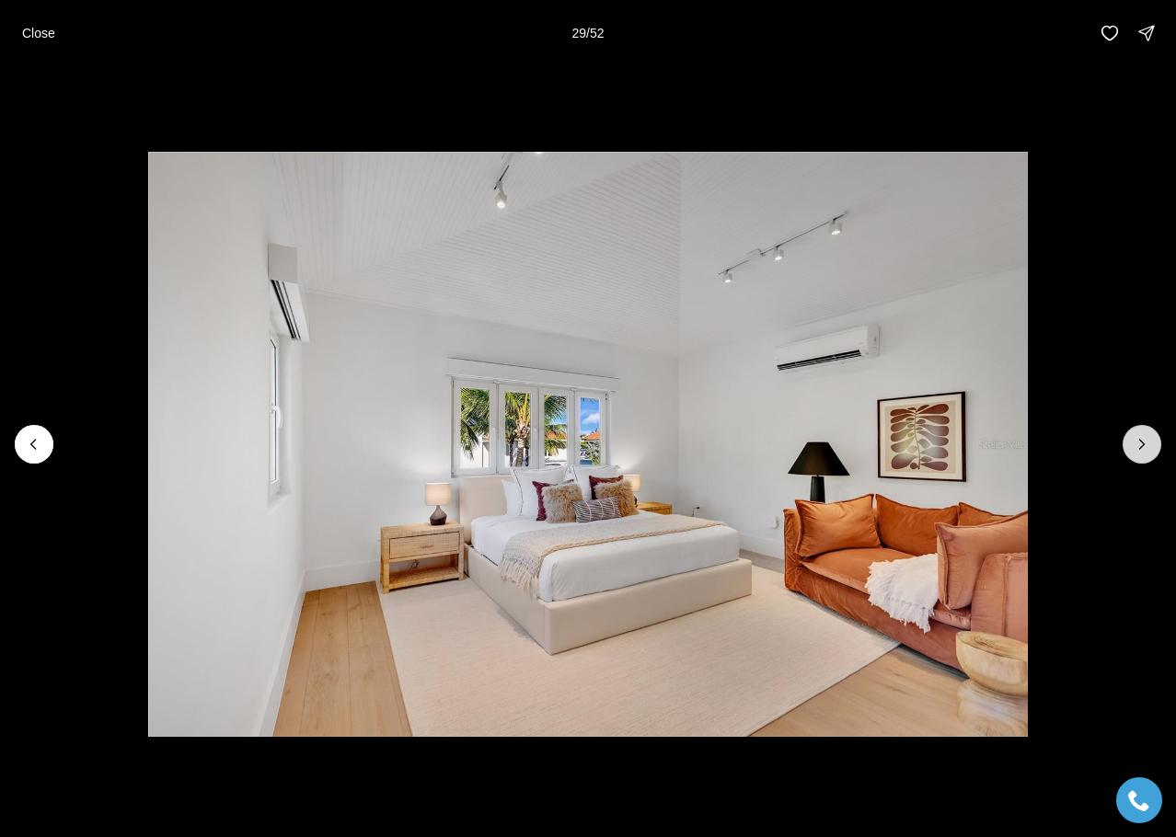
click at [1147, 448] on icon "Next slide" at bounding box center [1142, 444] width 18 height 18
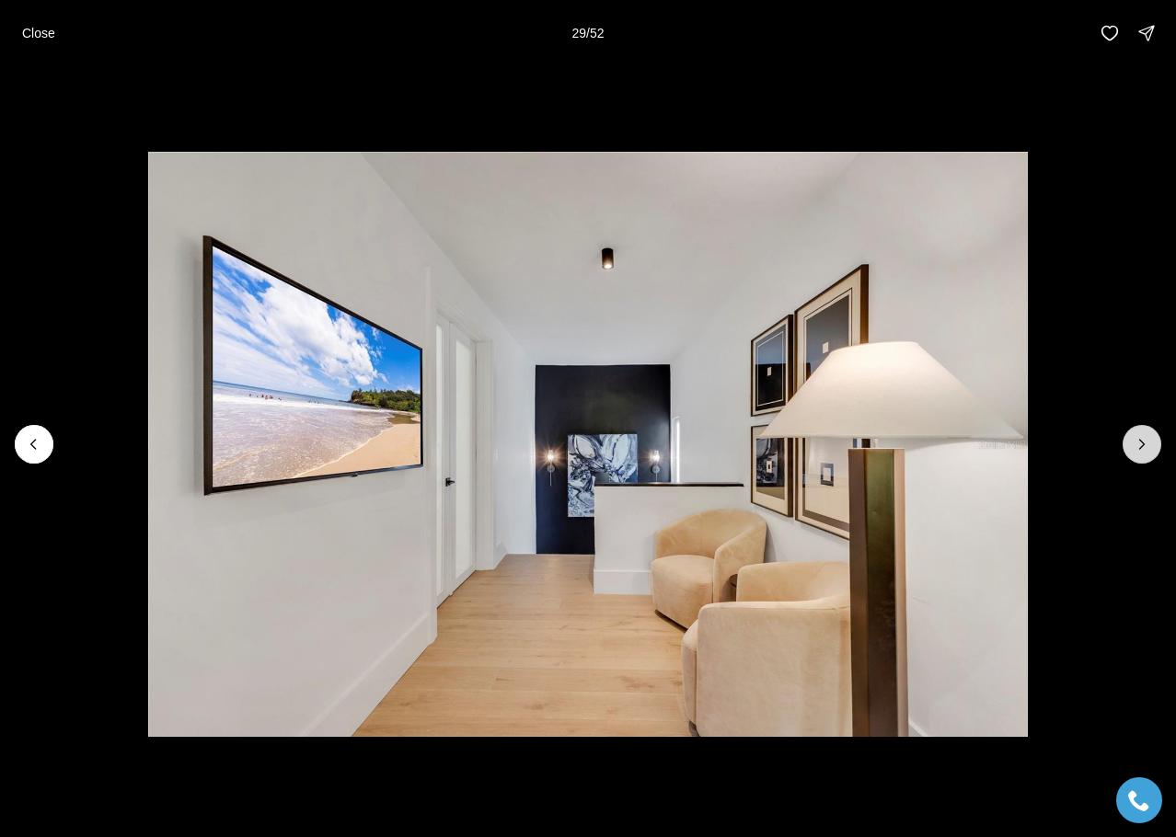
click at [1147, 448] on icon "Next slide" at bounding box center [1142, 444] width 18 height 18
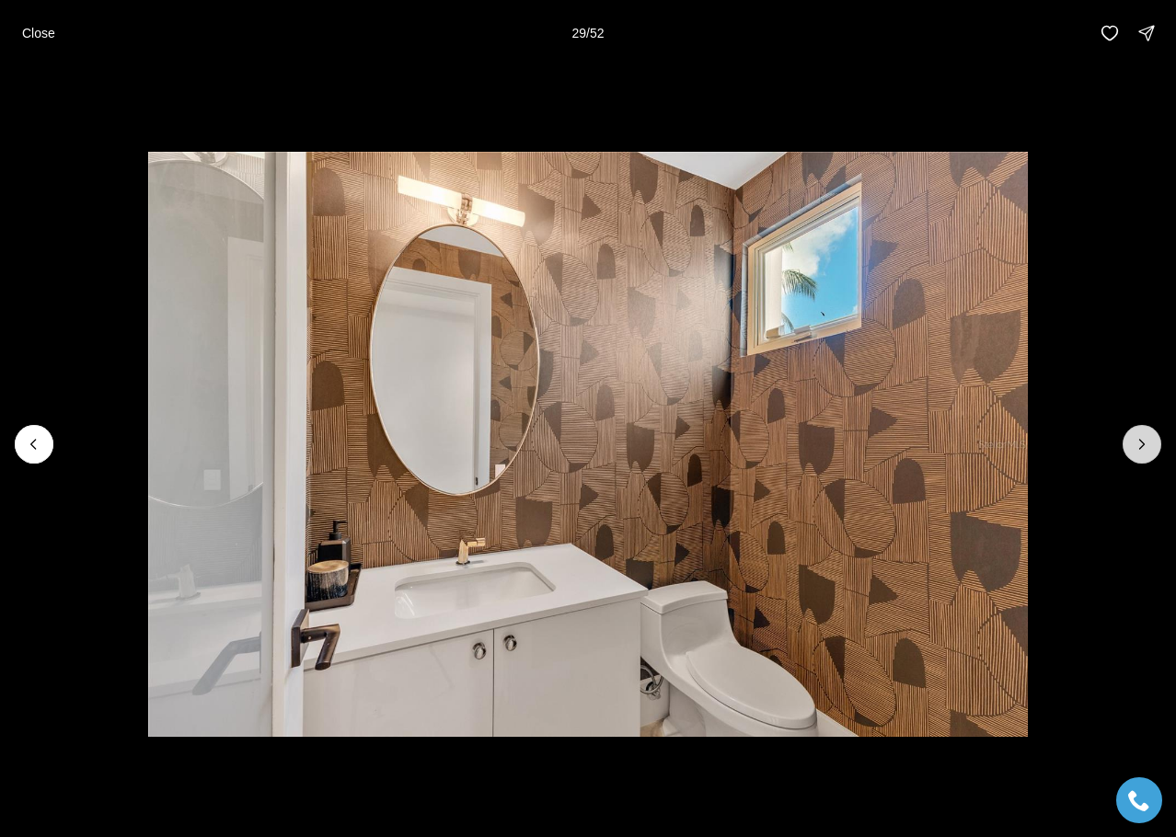
click at [1147, 448] on icon "Next slide" at bounding box center [1142, 444] width 18 height 18
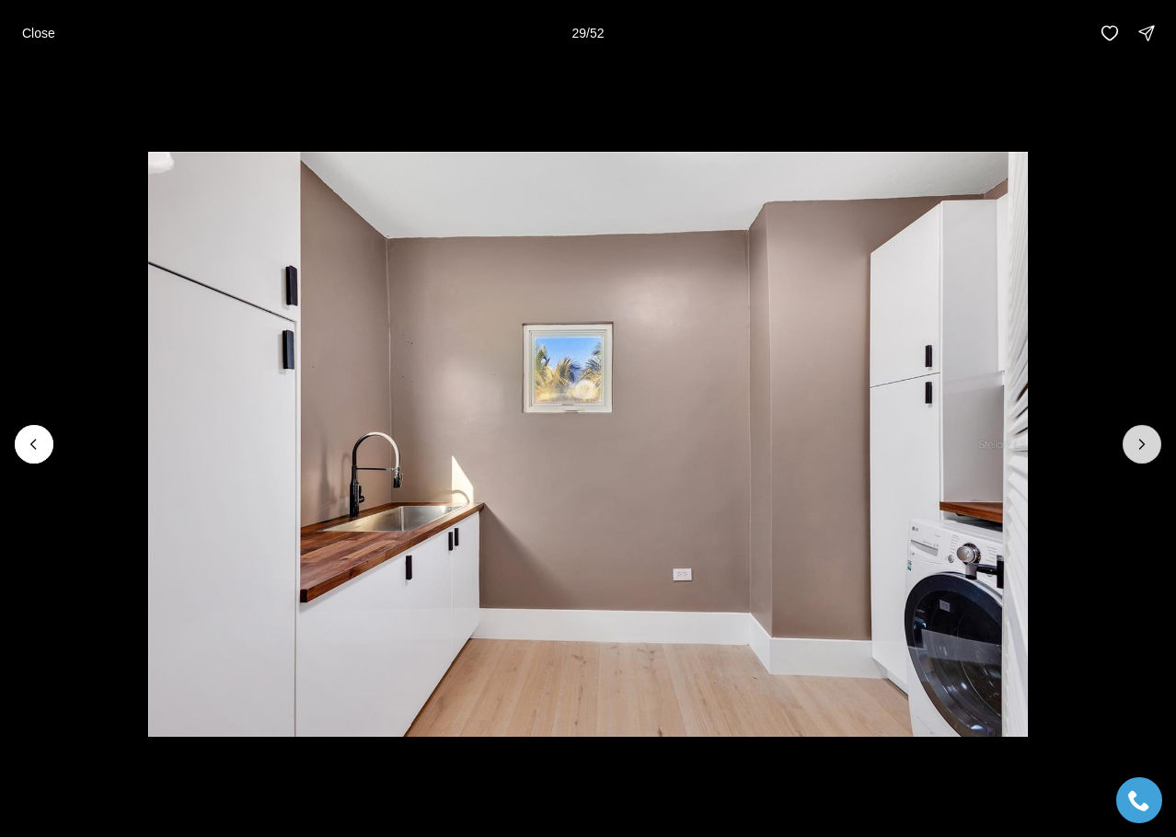
click at [1147, 448] on icon "Next slide" at bounding box center [1142, 444] width 18 height 18
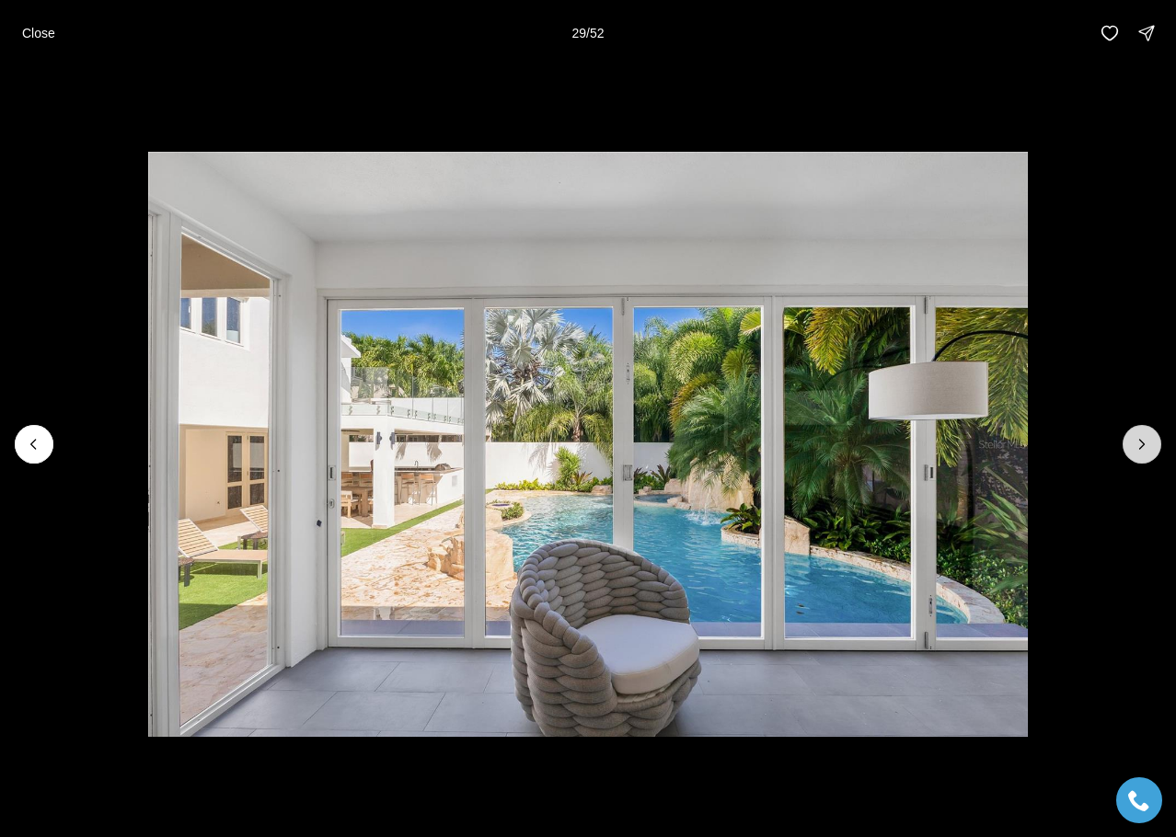
click at [1147, 448] on icon "Next slide" at bounding box center [1142, 444] width 18 height 18
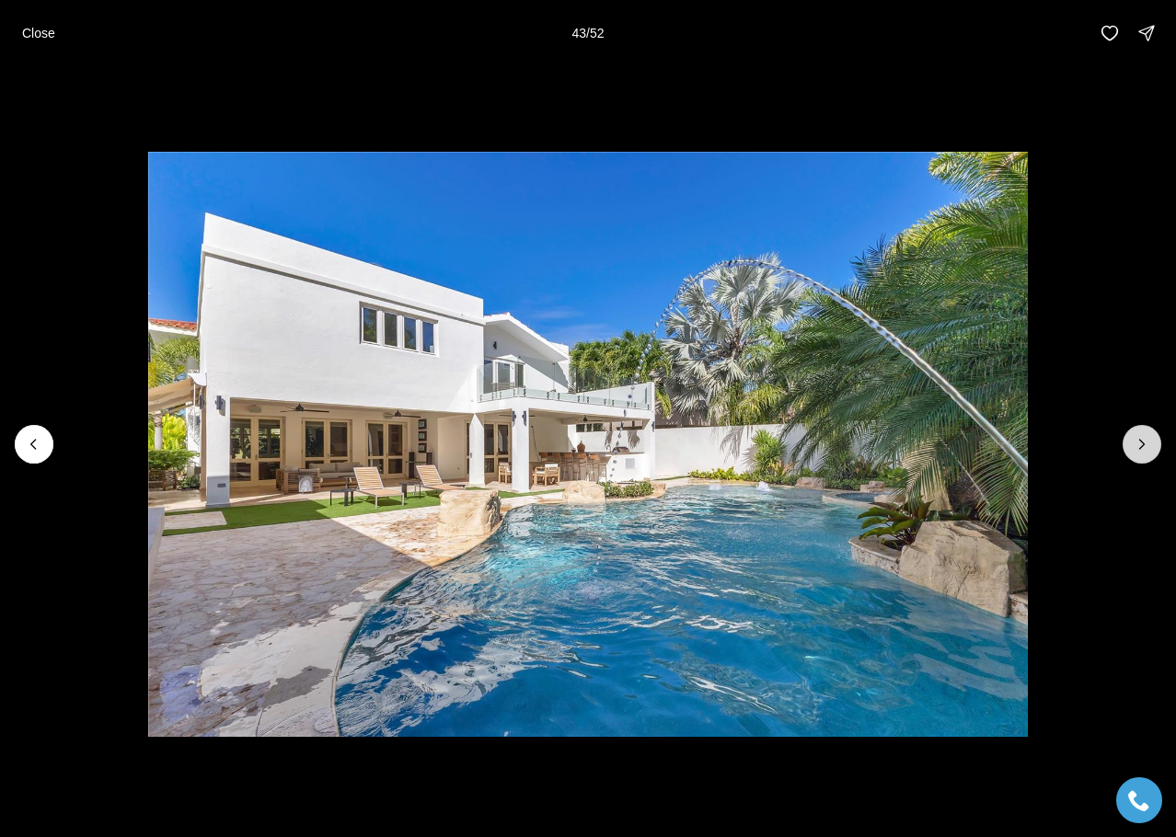
click at [1147, 448] on icon "Next slide" at bounding box center [1142, 444] width 18 height 18
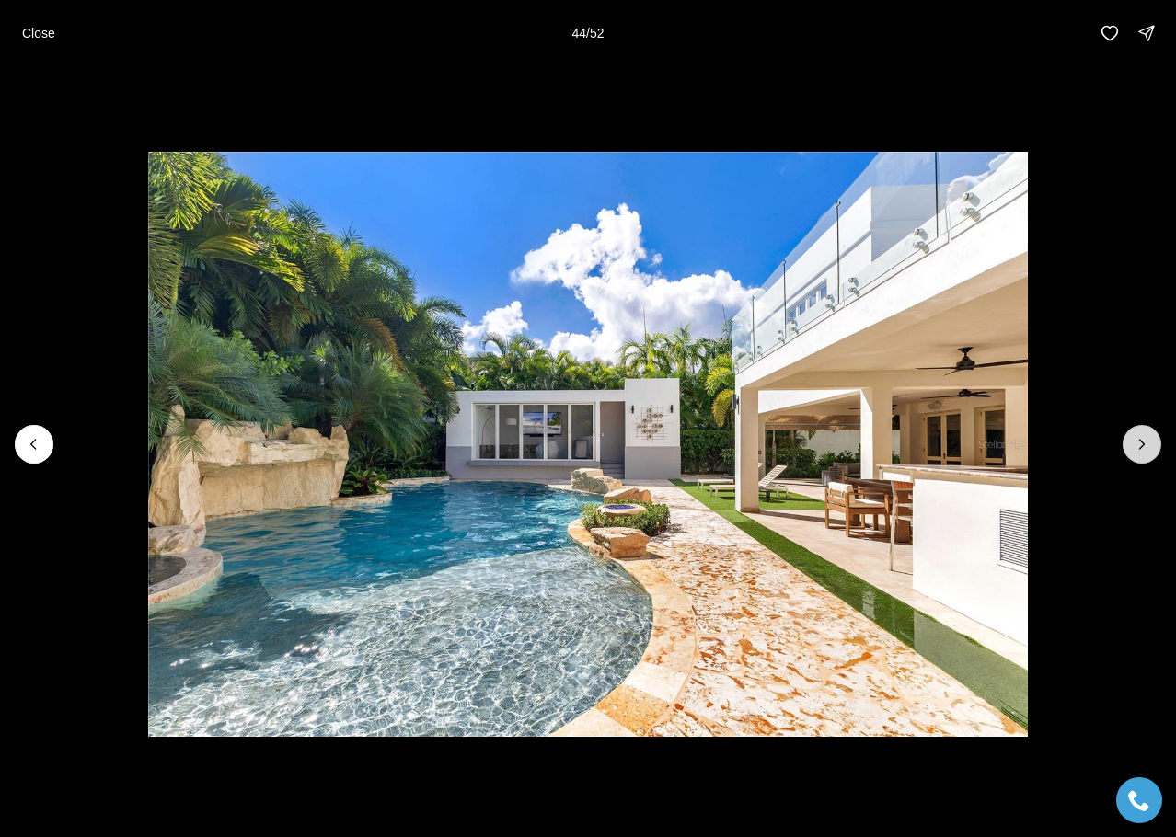
click at [1147, 448] on icon "Next slide" at bounding box center [1142, 444] width 18 height 18
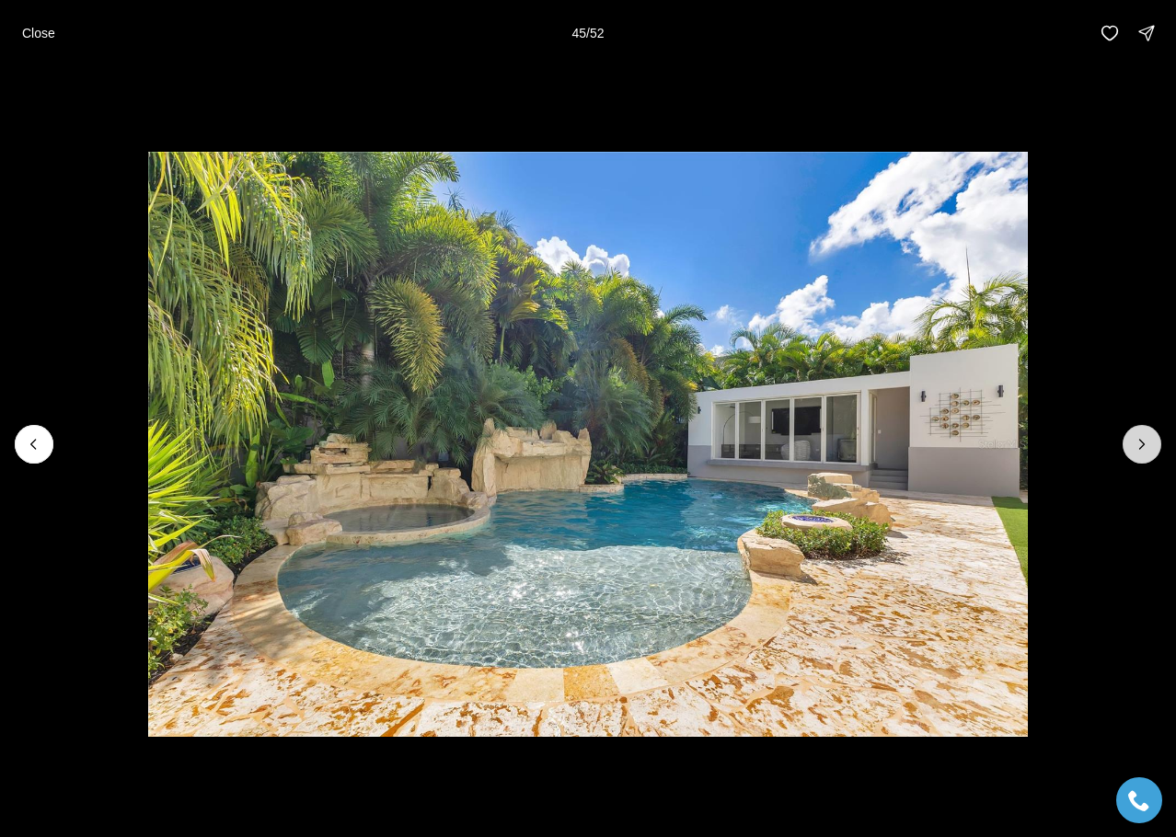
click at [1147, 448] on icon "Next slide" at bounding box center [1142, 444] width 18 height 18
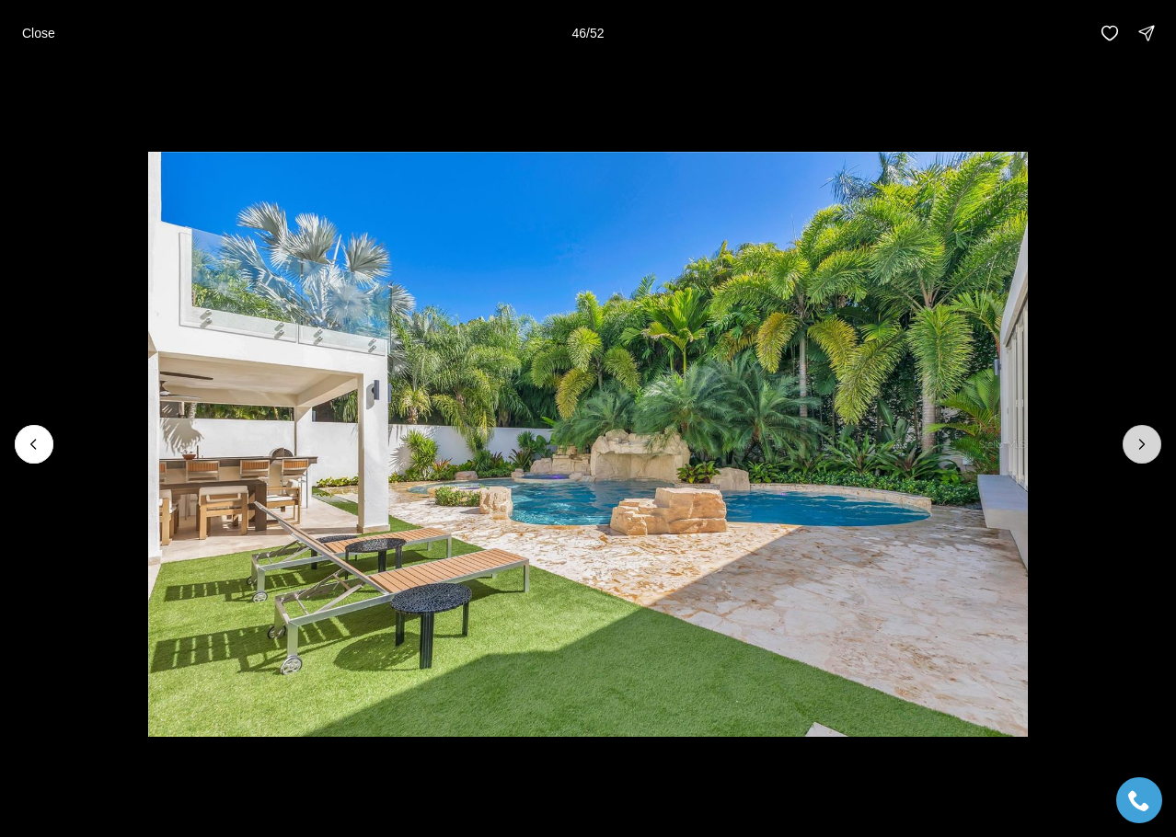
click at [1147, 448] on icon "Next slide" at bounding box center [1142, 444] width 18 height 18
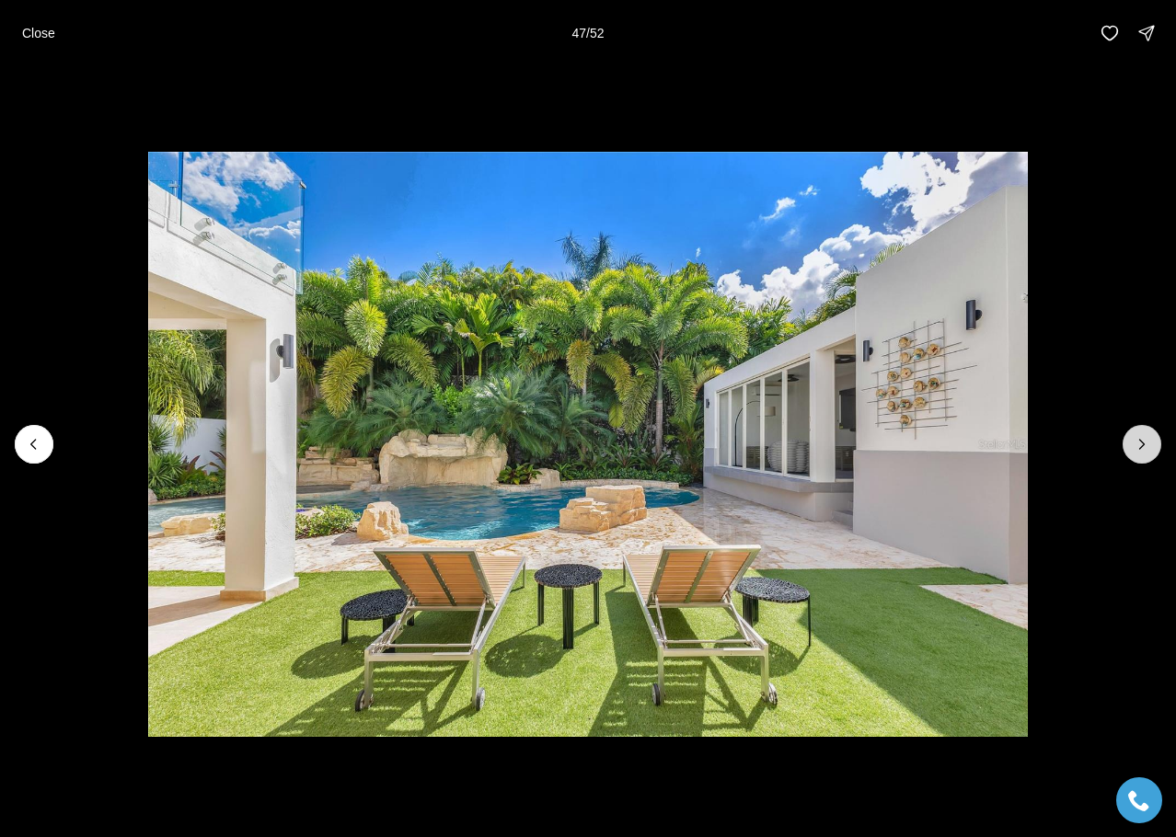
click at [1147, 448] on icon "Next slide" at bounding box center [1142, 444] width 18 height 18
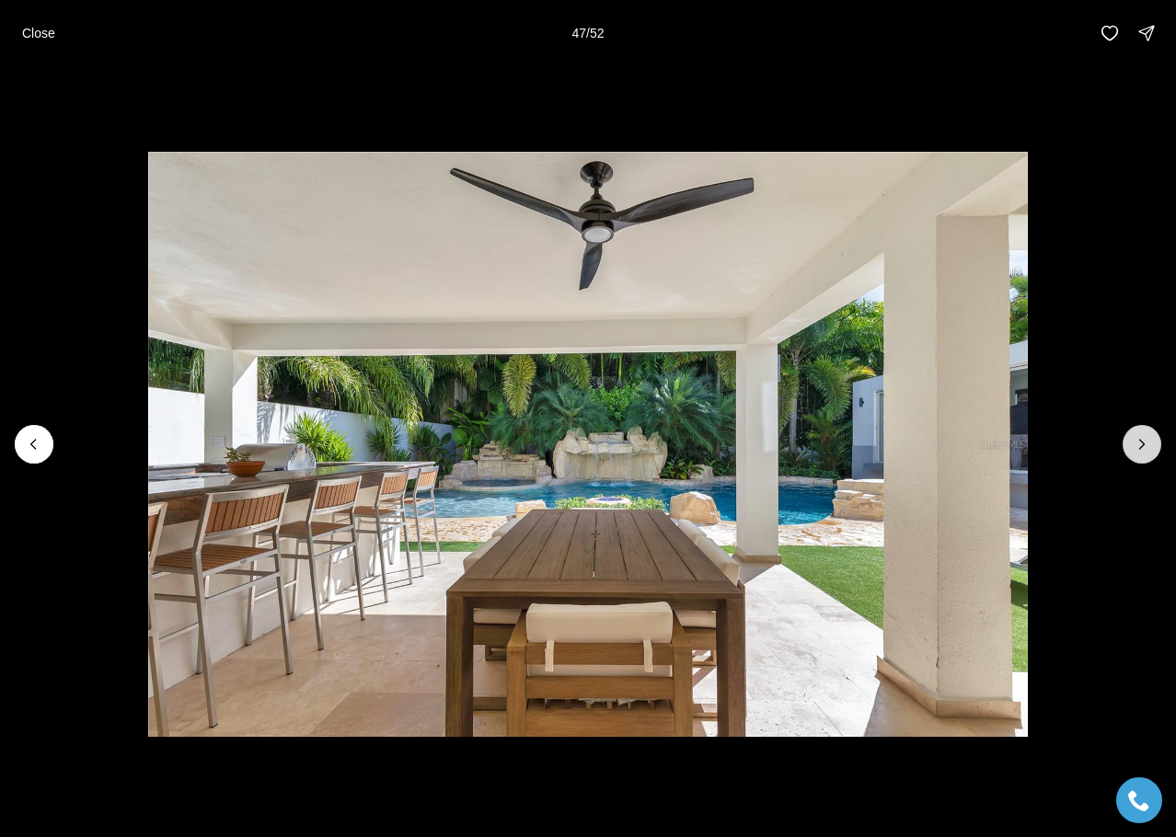
click at [1147, 448] on icon "Next slide" at bounding box center [1142, 444] width 18 height 18
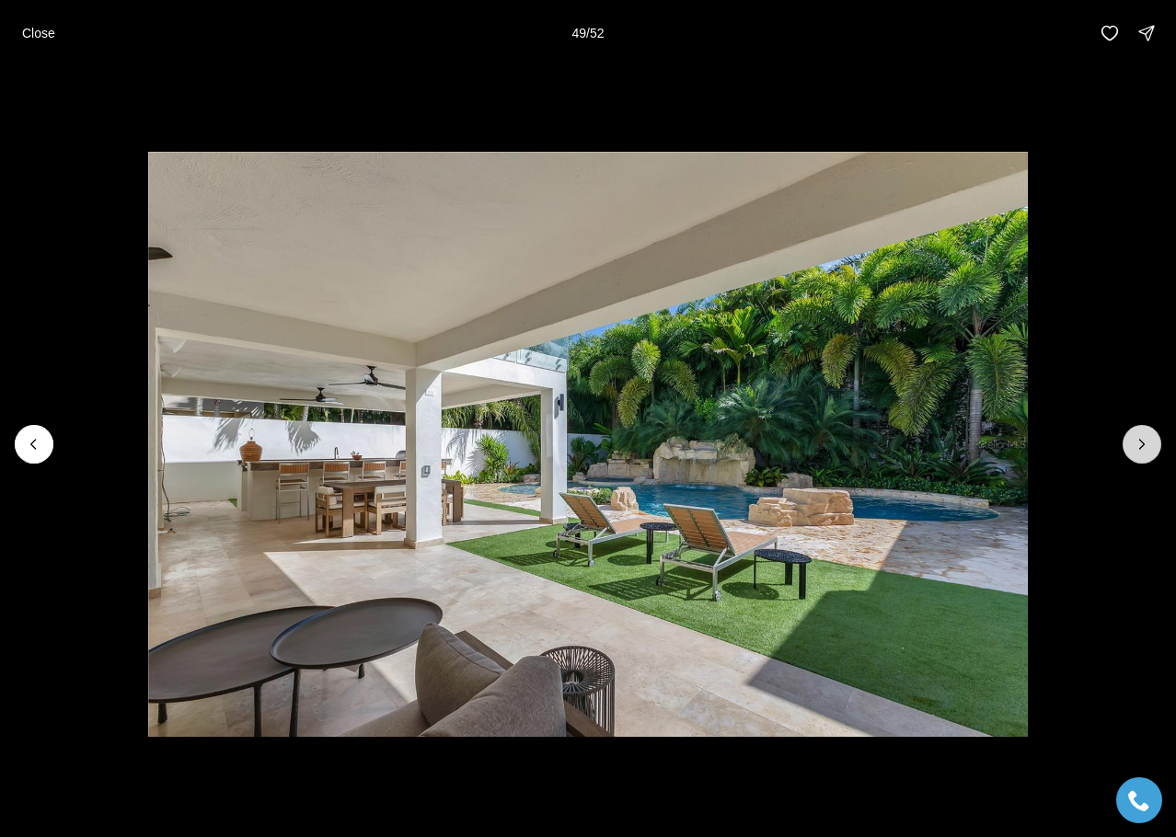
click at [1145, 454] on button "Next slide" at bounding box center [1142, 444] width 39 height 39
